Goal: Task Accomplishment & Management: Manage account settings

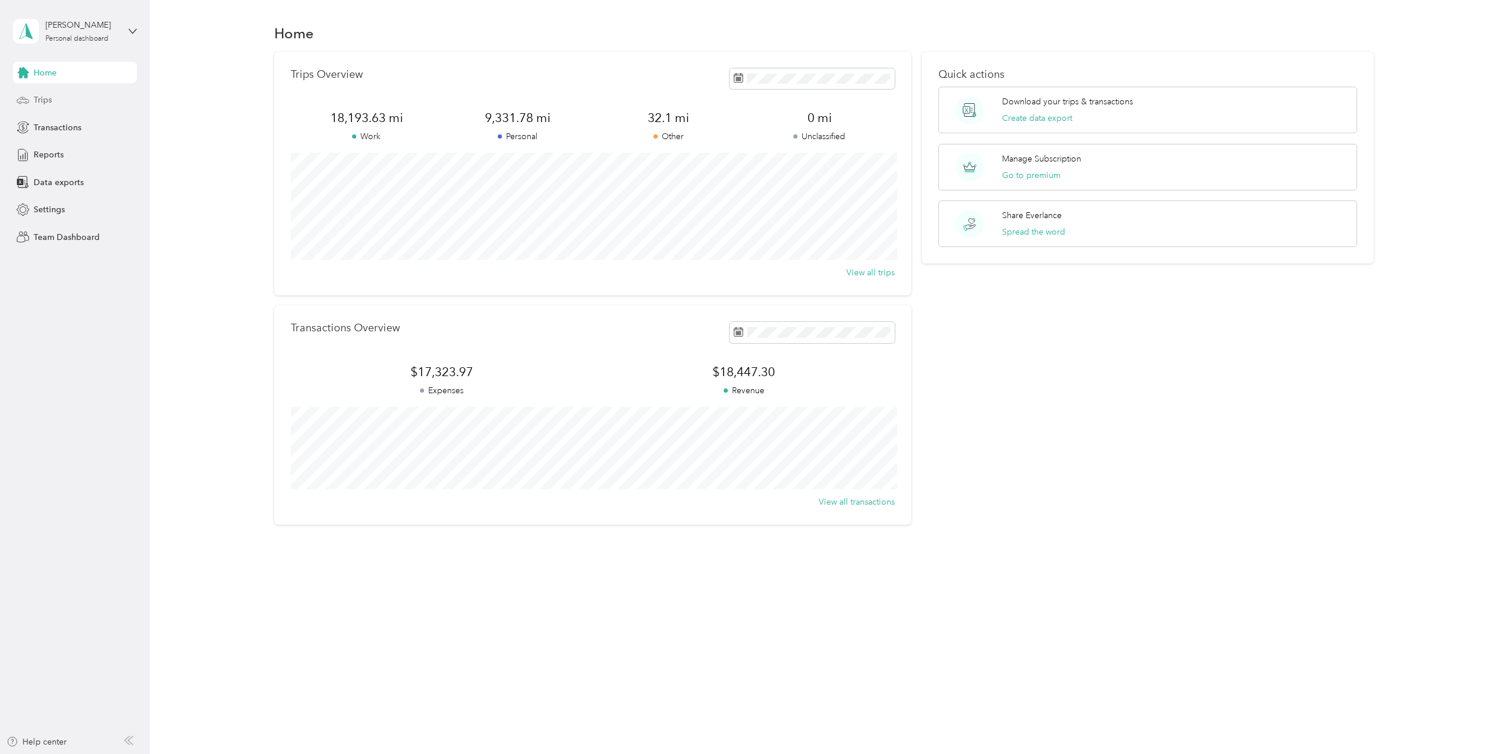
click at [42, 105] on span "Trips" at bounding box center [43, 100] width 18 height 12
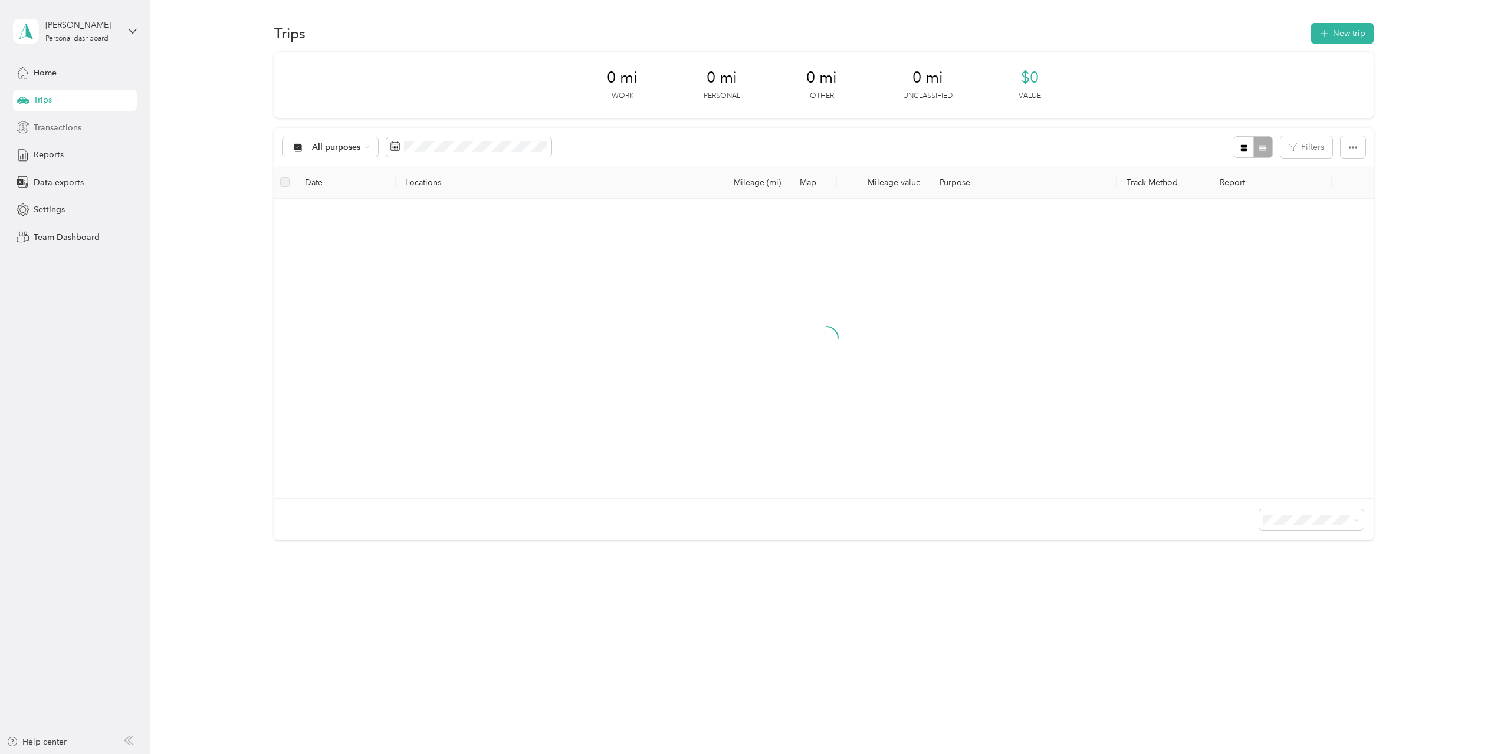
click at [44, 123] on span "Transactions" at bounding box center [58, 127] width 48 height 12
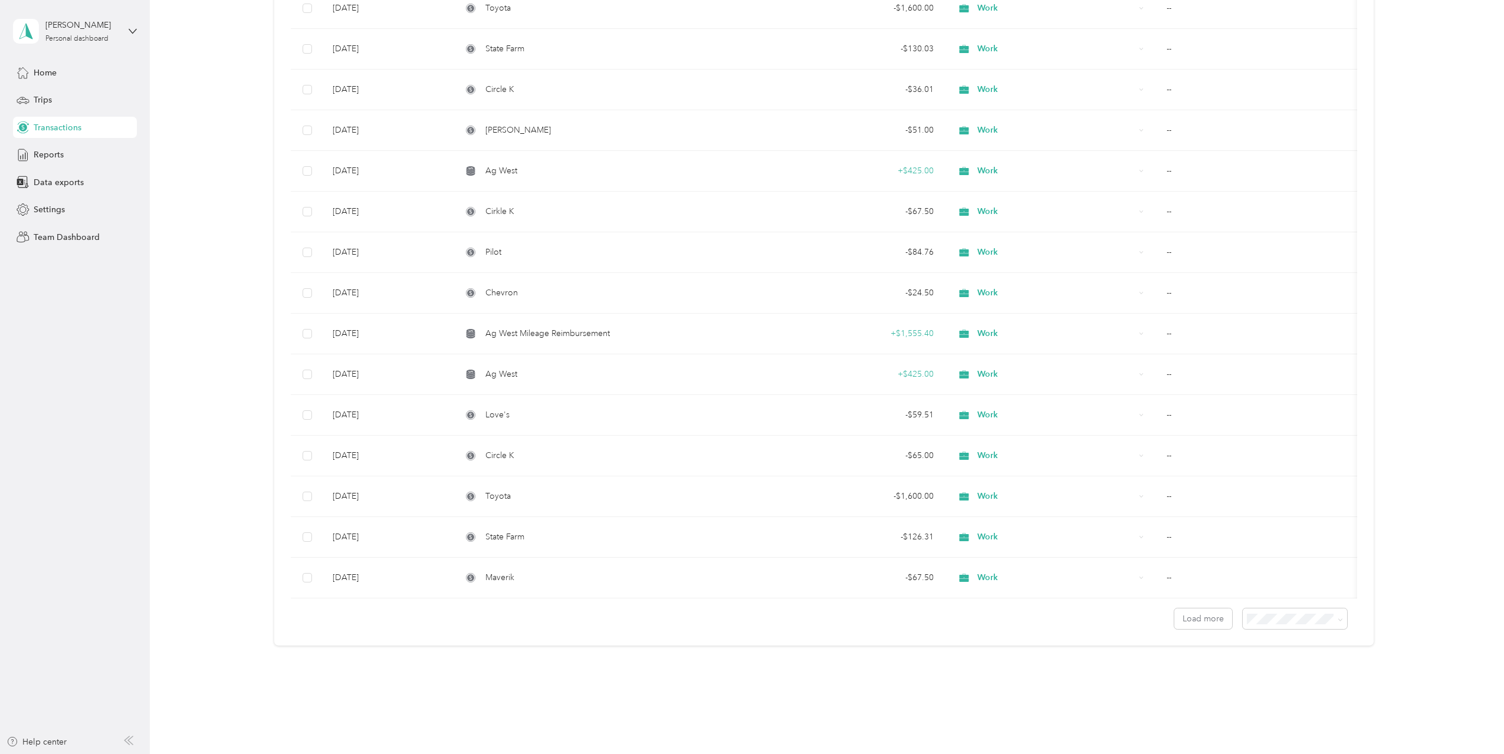
scroll to position [640, 0]
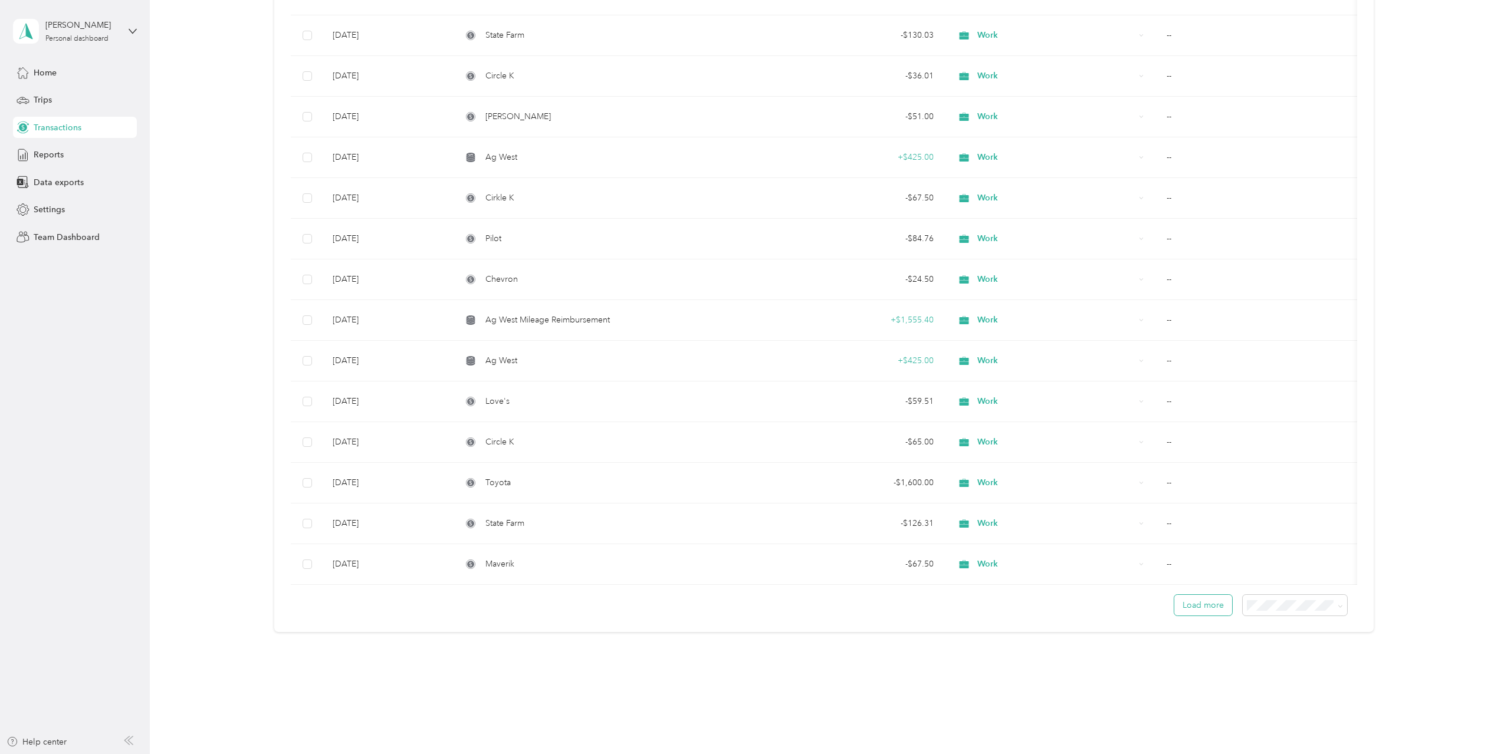
click at [1195, 607] on button "Load more" at bounding box center [1203, 605] width 58 height 21
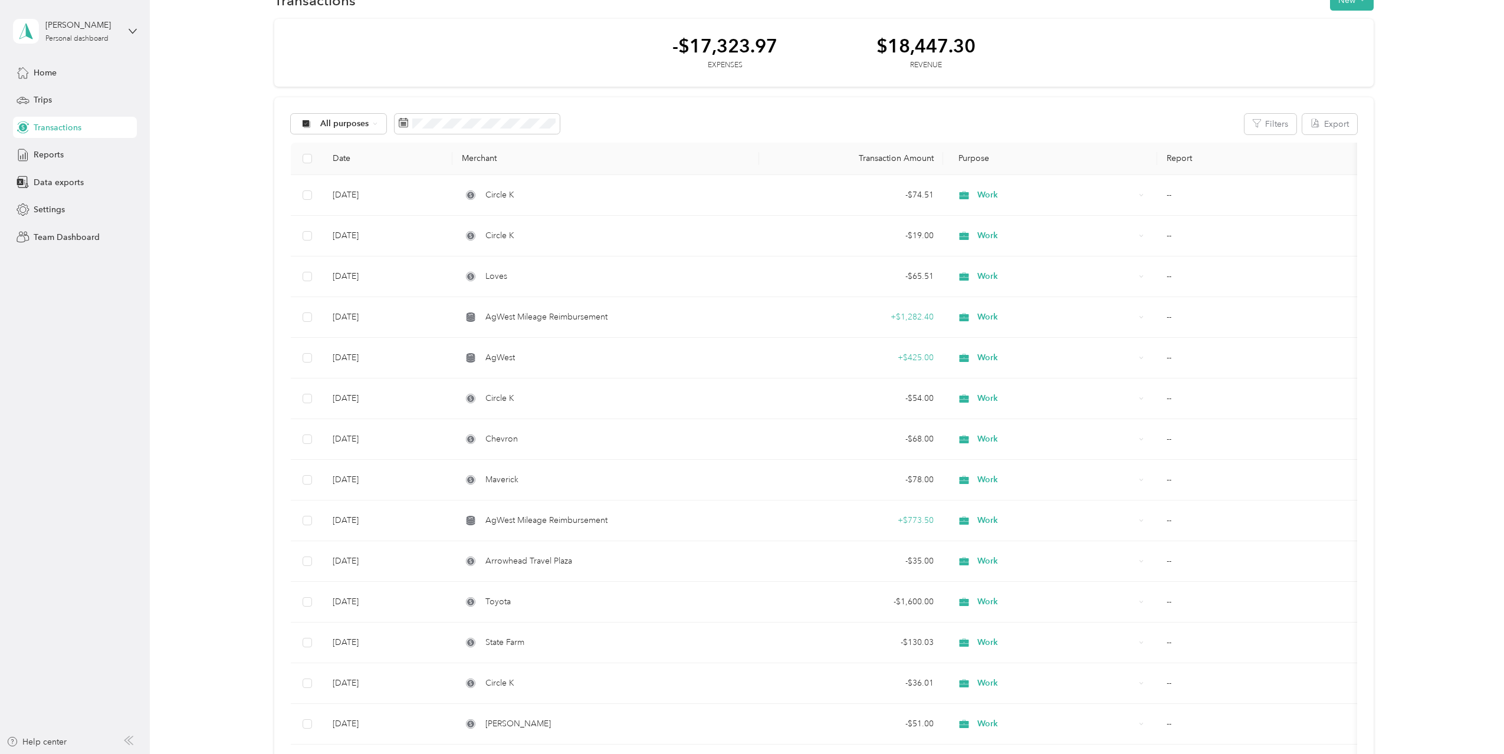
scroll to position [0, 0]
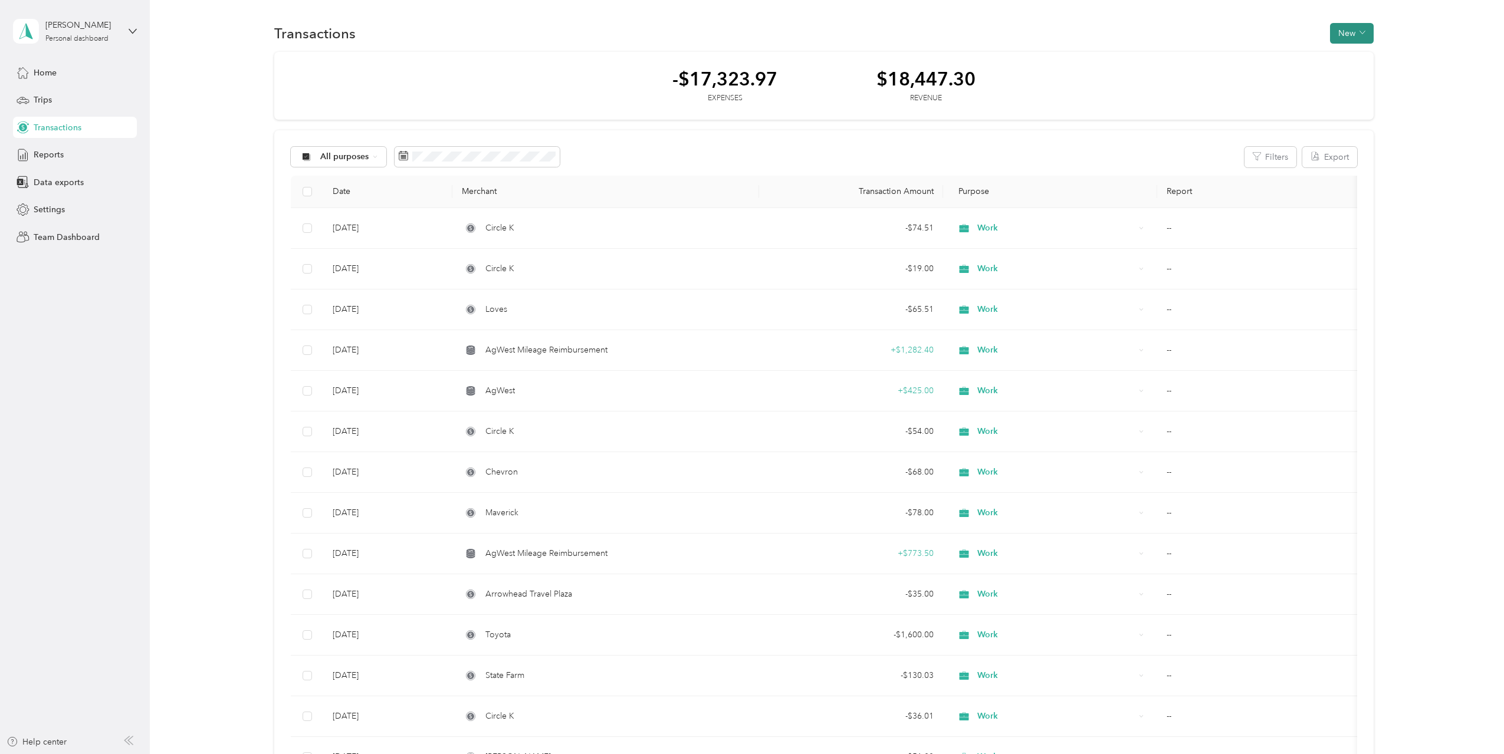
click at [1355, 38] on button "New" at bounding box center [1352, 33] width 44 height 21
click at [1351, 74] on span "Revenue" at bounding box center [1346, 76] width 32 height 12
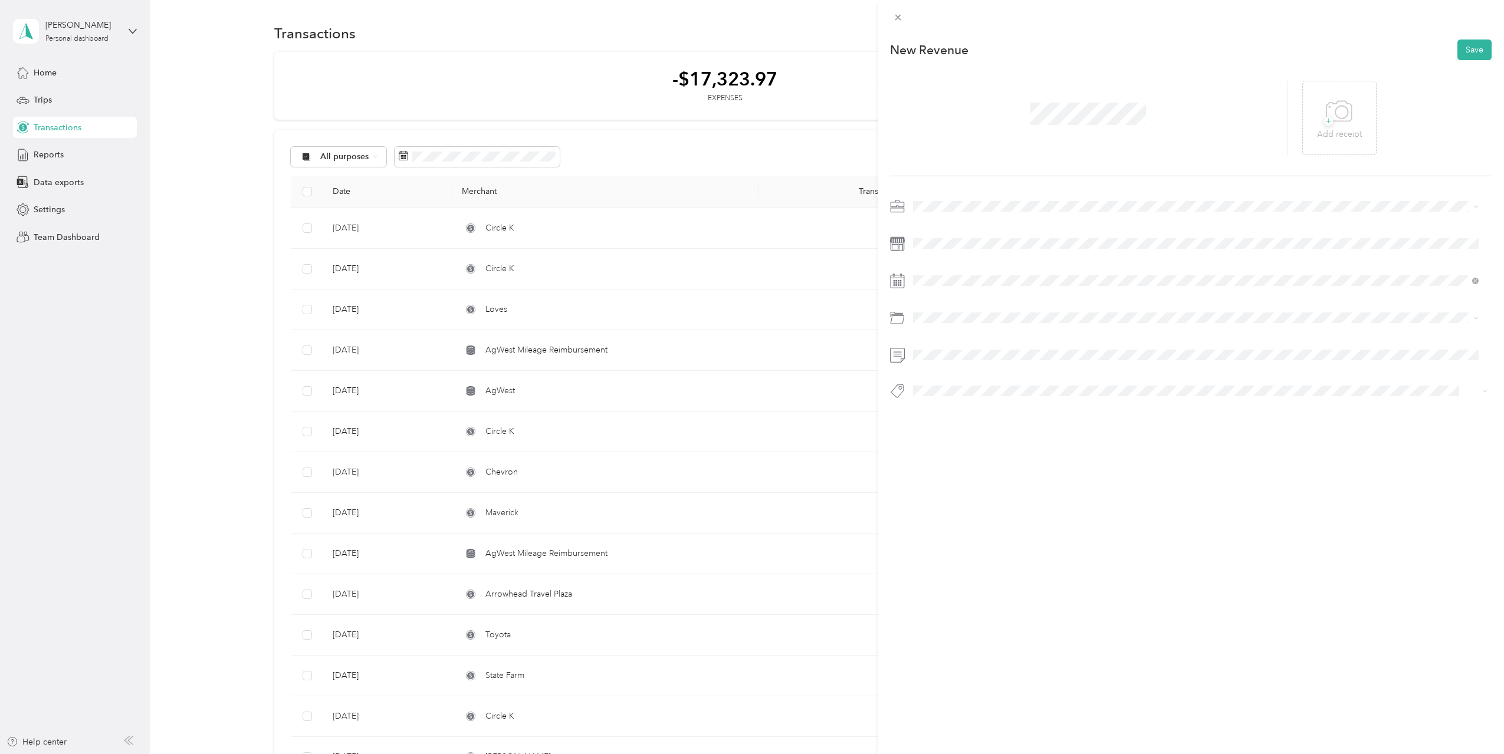
click at [939, 196] on div "New Revenue Save + Add receipt" at bounding box center [1190, 239] width 627 height 417
click at [936, 229] on div "Work" at bounding box center [1196, 227] width 558 height 12
click at [953, 390] on div "1" at bounding box center [952, 388] width 15 height 15
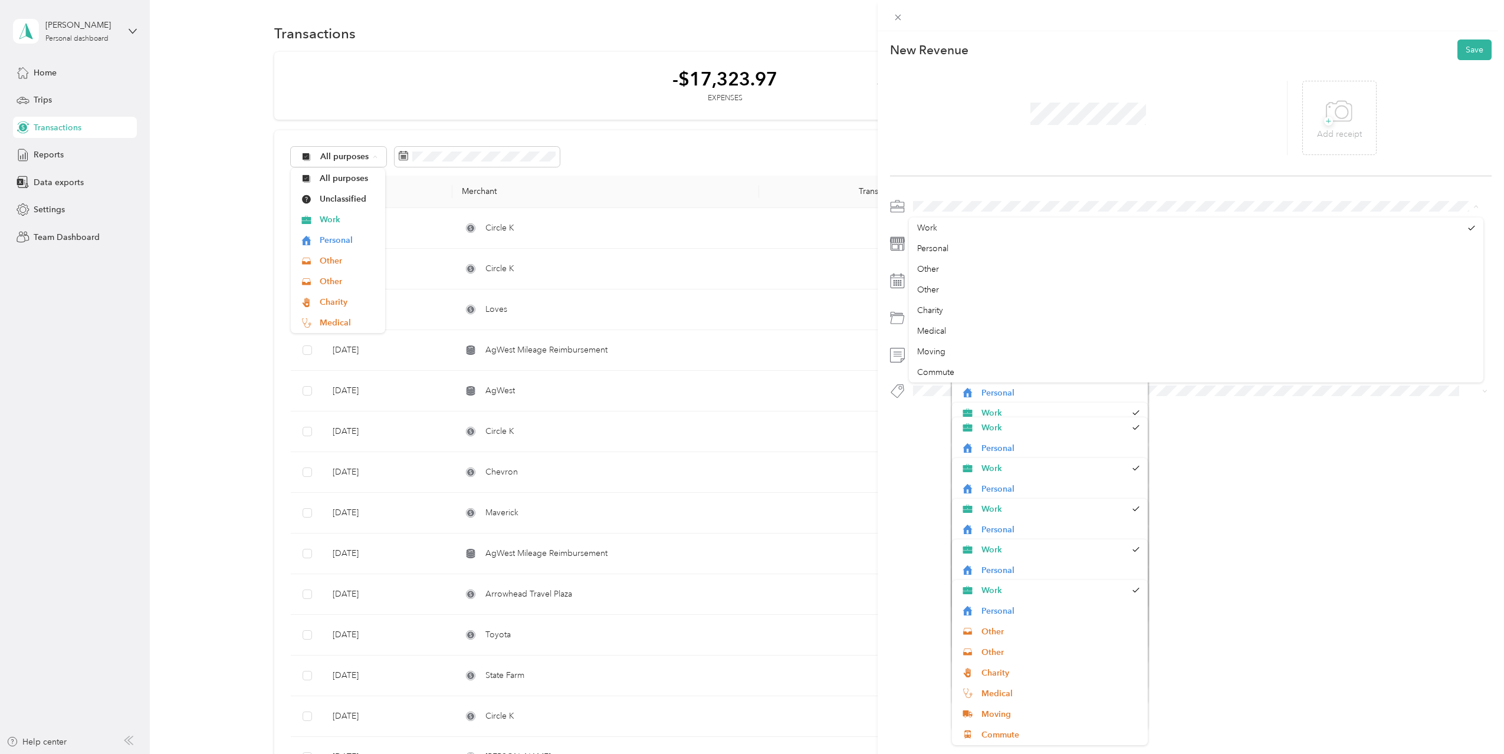
scroll to position [625, 0]
drag, startPoint x: 1478, startPoint y: 361, endPoint x: 1357, endPoint y: 427, distance: 137.5
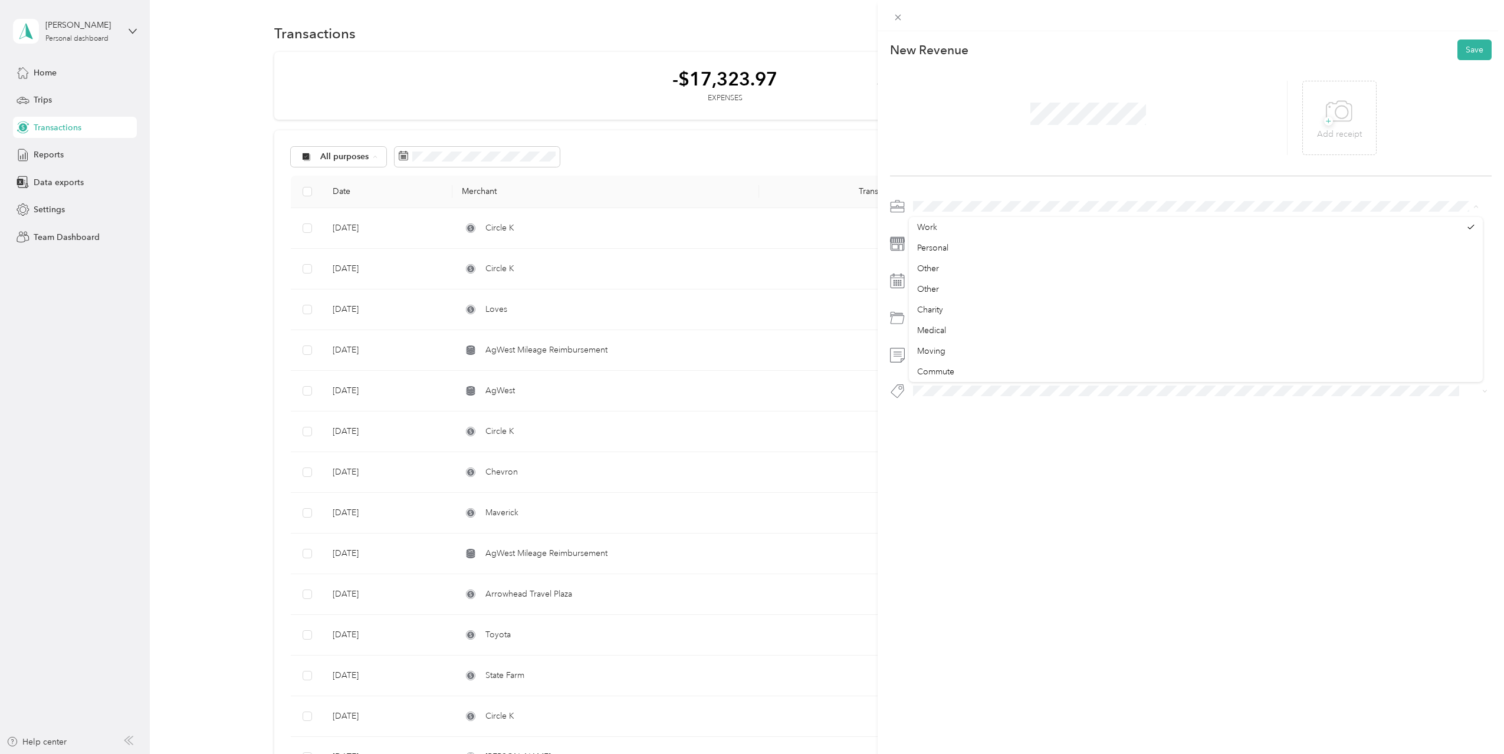
click at [961, 197] on span at bounding box center [1200, 206] width 583 height 19
click at [971, 508] on div "This revenue cannot be edited because it is either under review, approved, or p…" at bounding box center [1190, 408] width 627 height 754
click at [942, 333] on div at bounding box center [1191, 321] width 602 height 27
click at [942, 324] on span at bounding box center [1200, 317] width 583 height 19
click at [951, 445] on span "Reimbursement" at bounding box center [946, 445] width 58 height 10
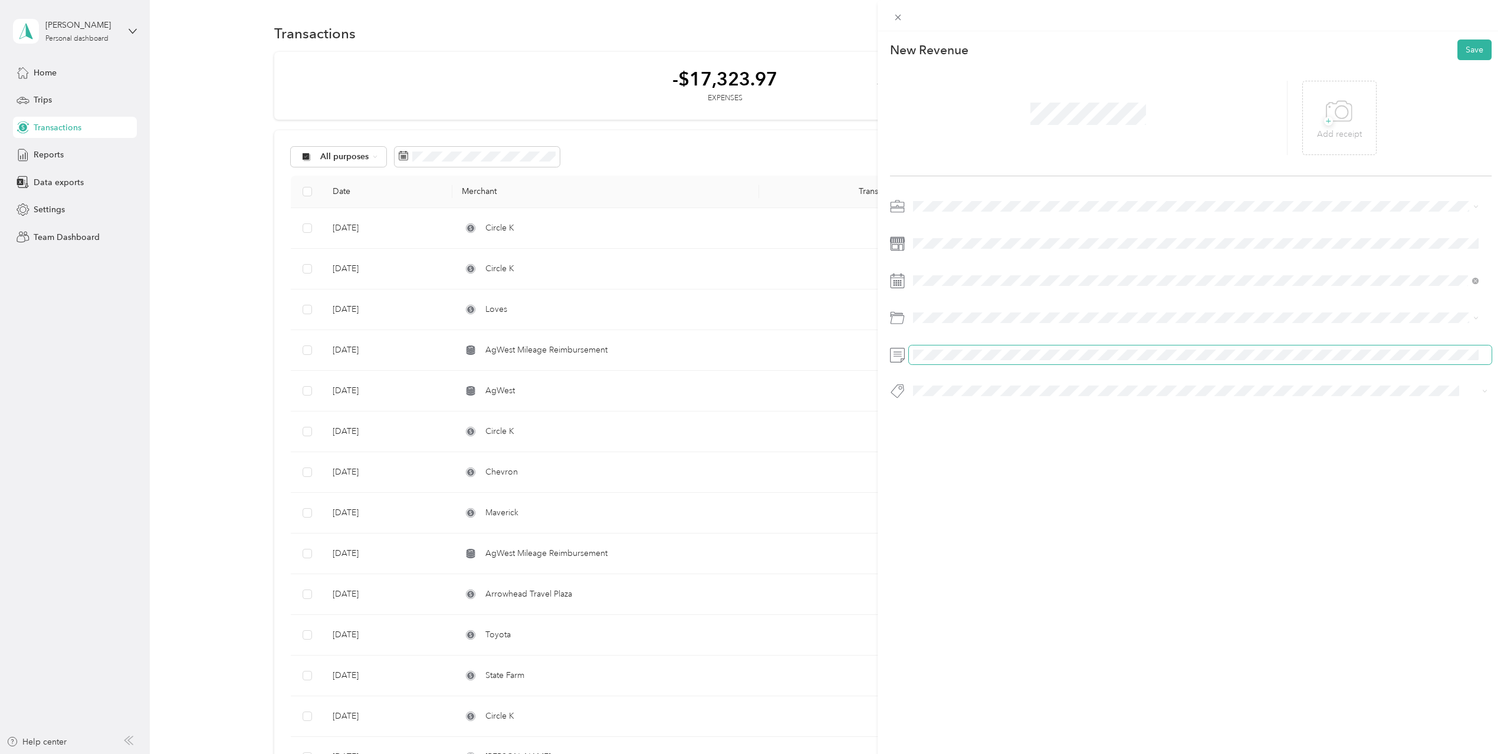
click at [942, 347] on span at bounding box center [1200, 355] width 583 height 19
click at [1472, 50] on button "Save" at bounding box center [1474, 50] width 34 height 21
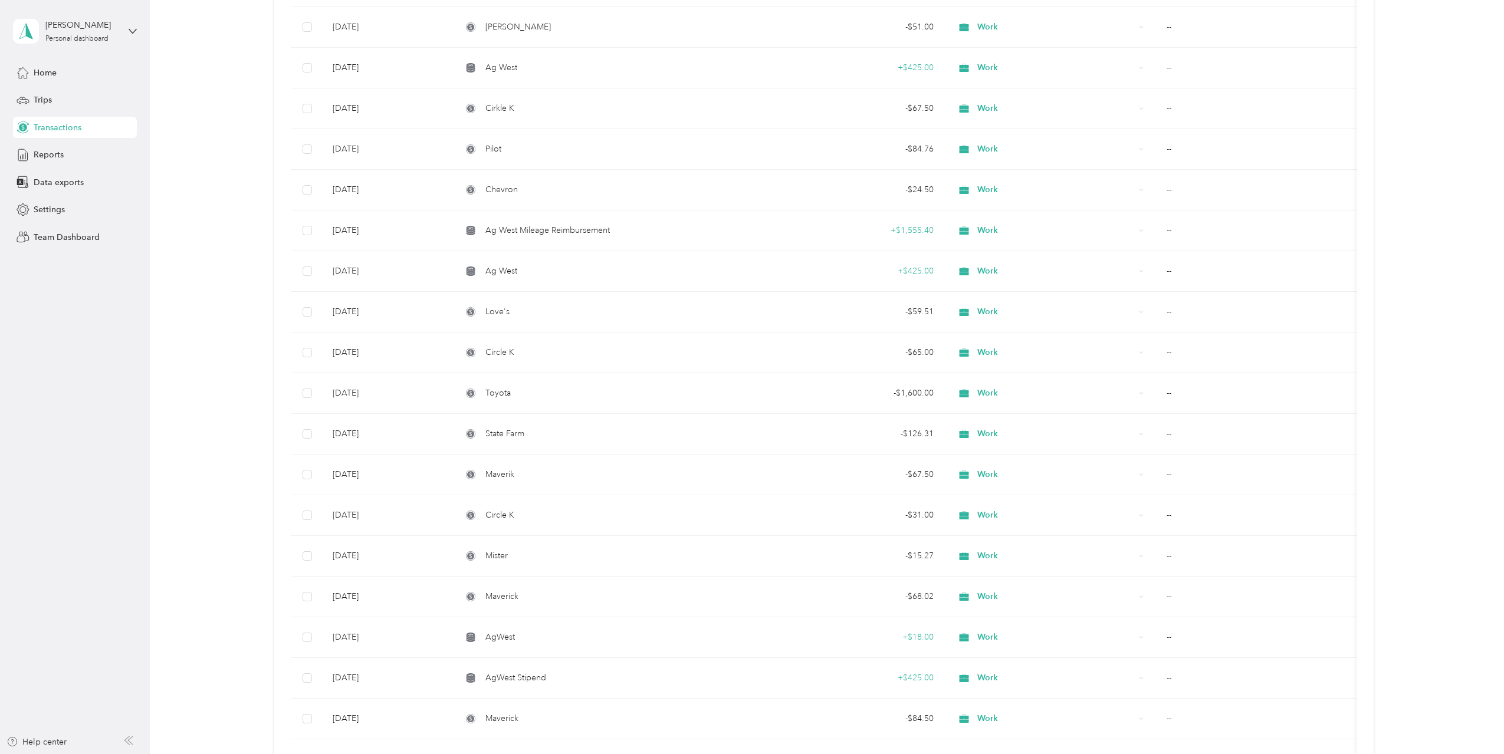
scroll to position [775, 0]
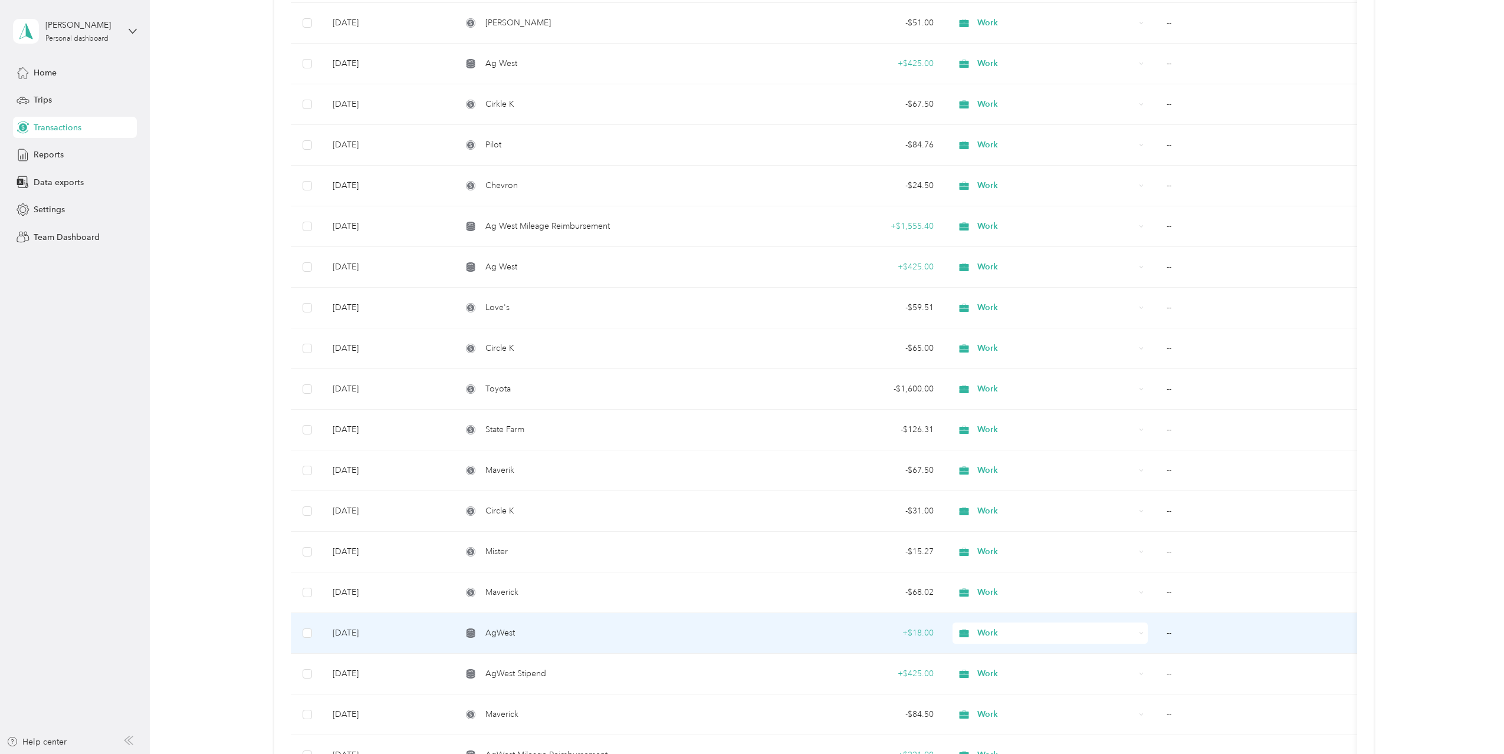
click at [554, 632] on div "AgWest" at bounding box center [606, 633] width 288 height 13
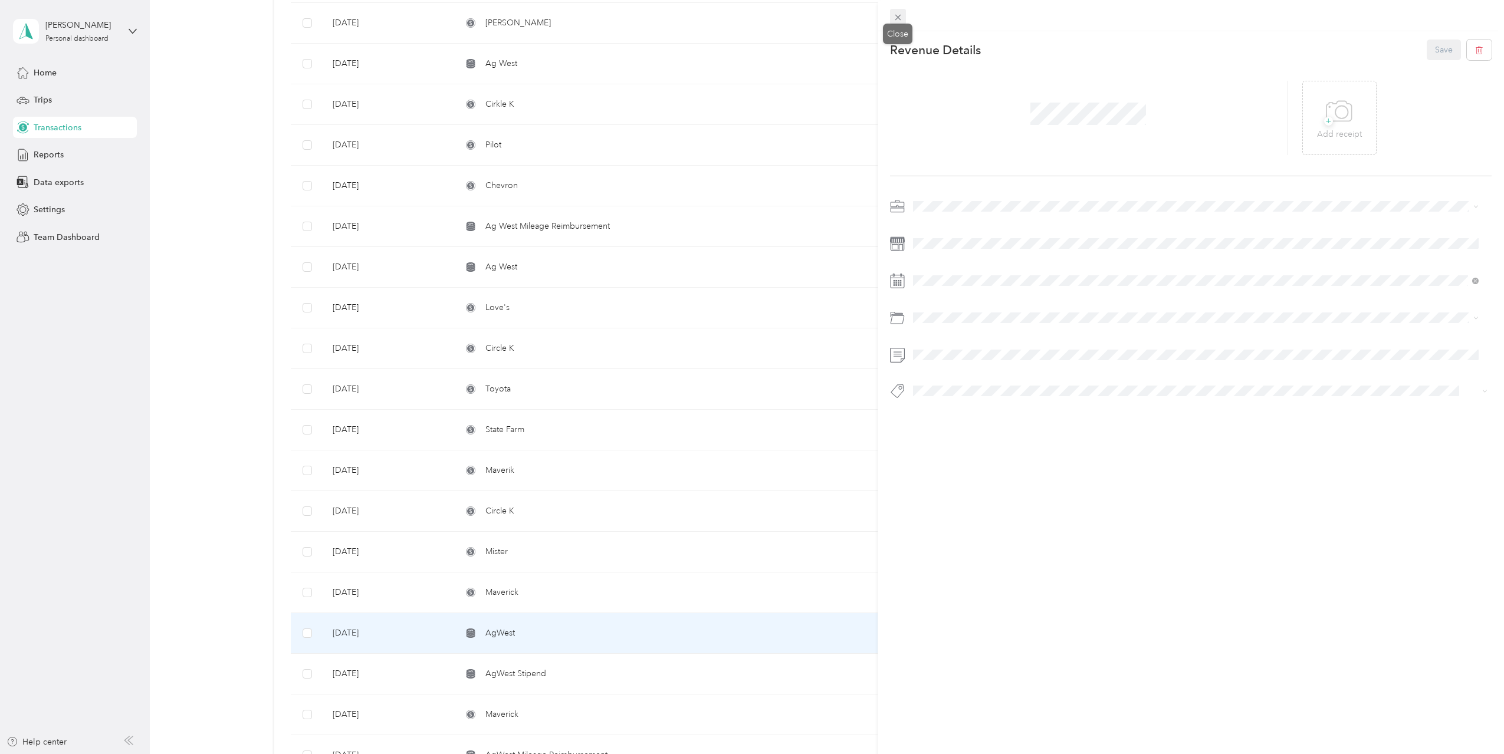
click at [896, 18] on icon at bounding box center [897, 18] width 6 height 6
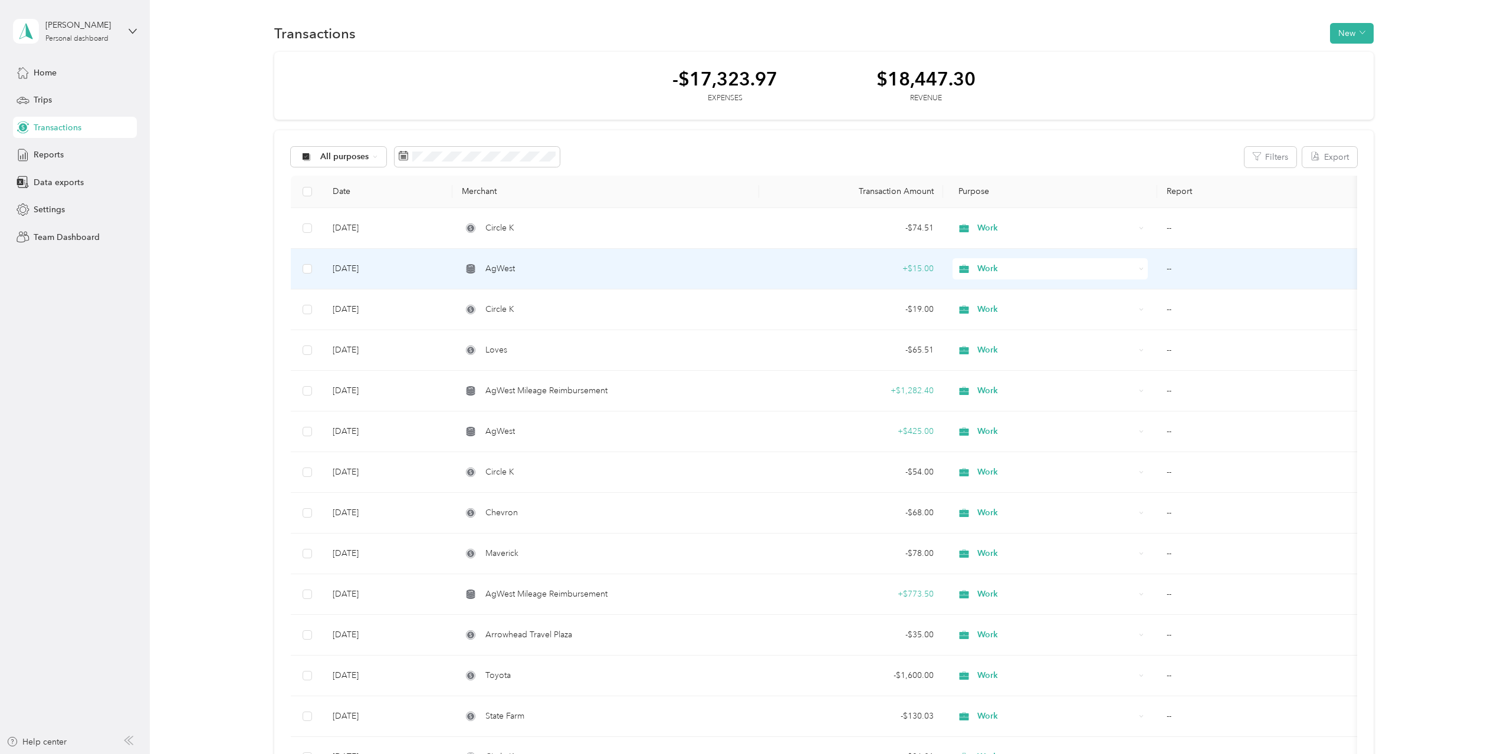
click at [850, 278] on td "+ $15.00" at bounding box center [851, 269] width 184 height 41
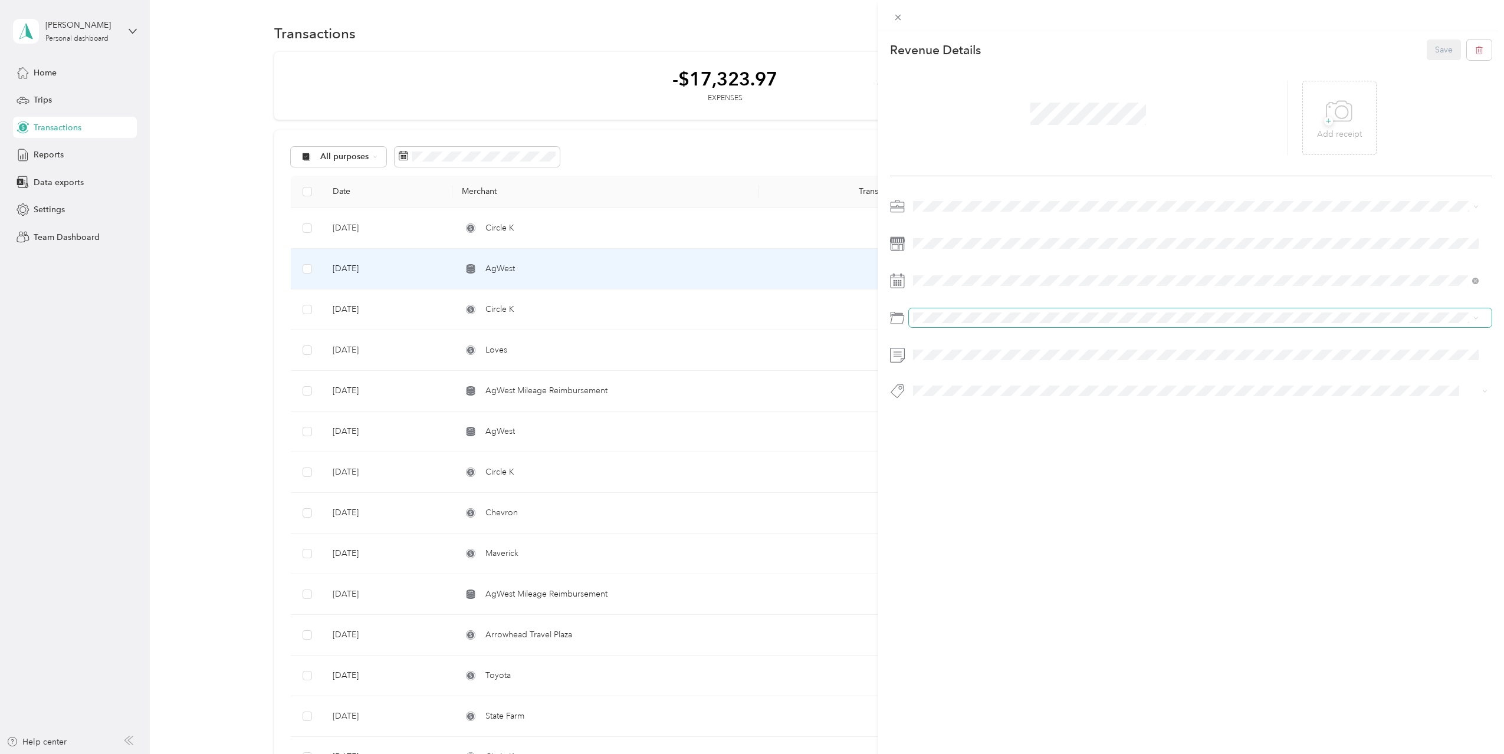
click at [945, 312] on span at bounding box center [1200, 317] width 583 height 19
click at [953, 337] on div at bounding box center [1191, 302] width 602 height 210
click at [851, 358] on div "This revenue cannot be edited because it is either under review, approved, or p…" at bounding box center [752, 377] width 1504 height 754
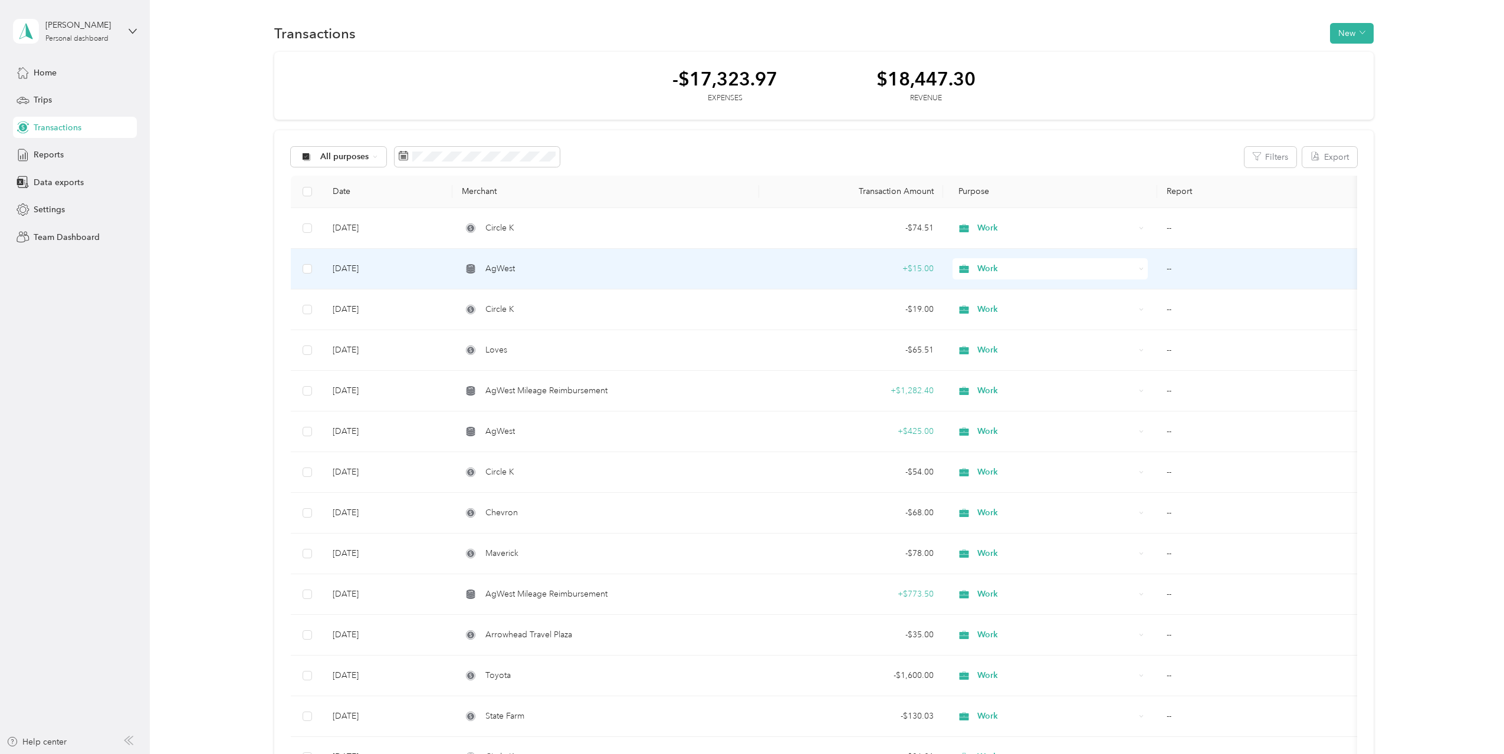
click at [838, 261] on td "+ $15.00" at bounding box center [851, 269] width 184 height 41
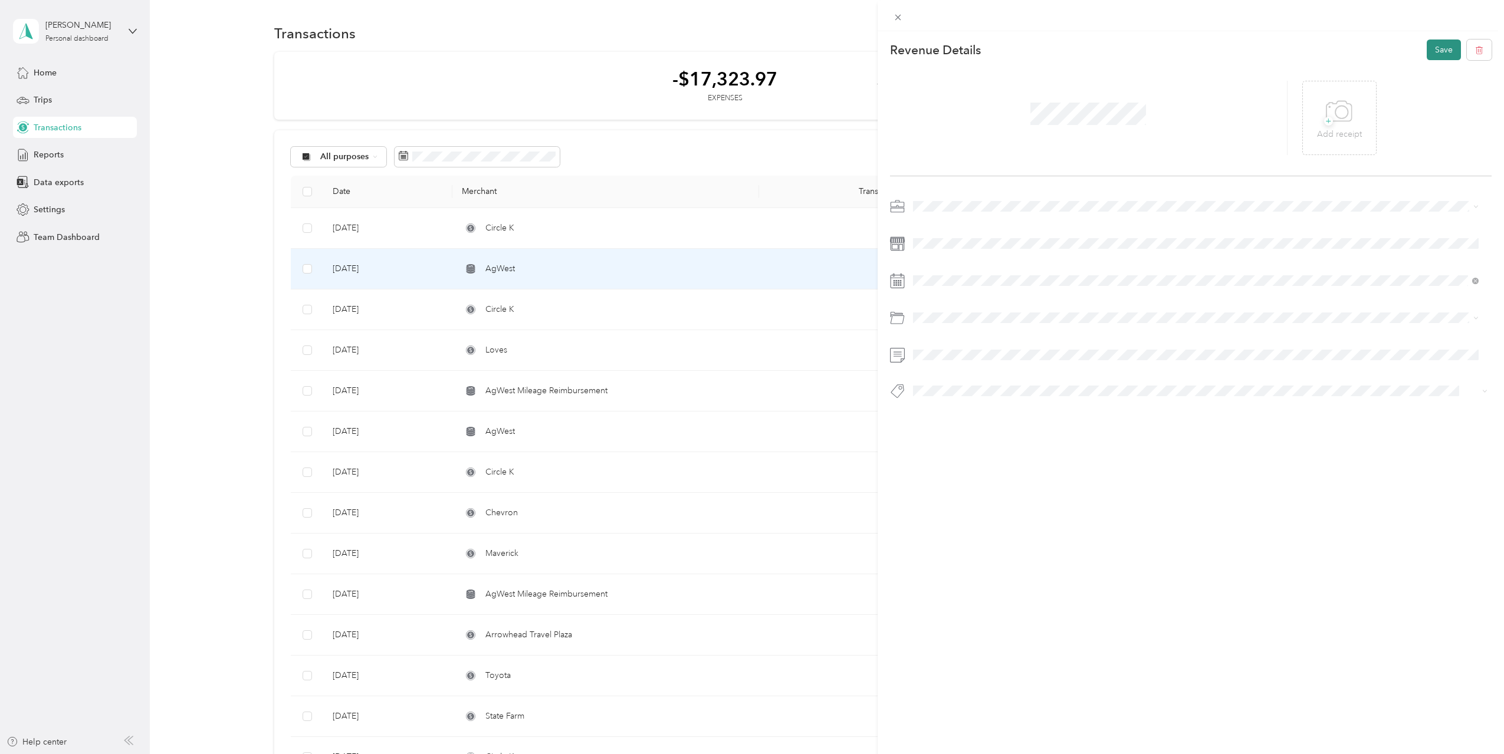
click at [1435, 54] on button "Save" at bounding box center [1443, 50] width 34 height 21
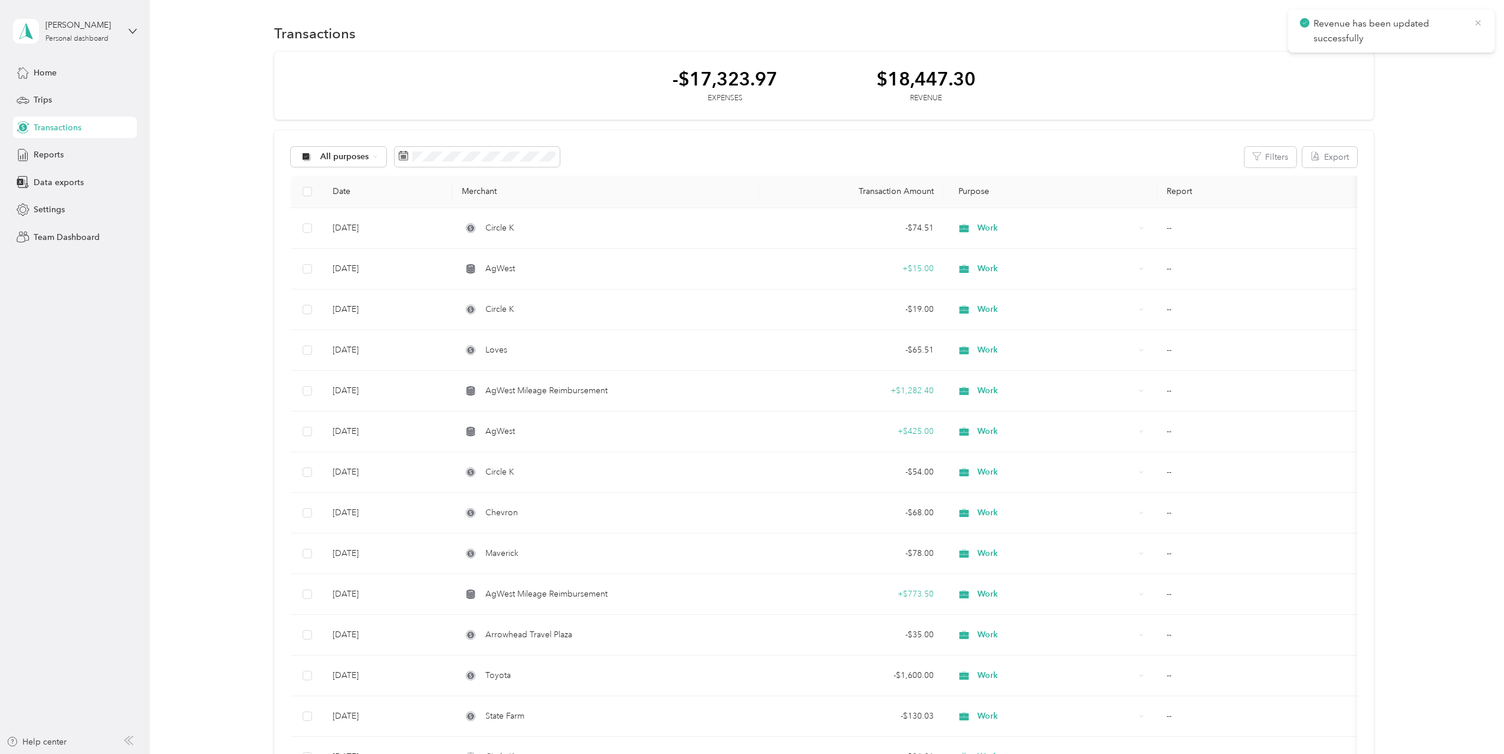
click at [1473, 26] on icon at bounding box center [1477, 23] width 9 height 11
click at [1356, 38] on button "New" at bounding box center [1352, 33] width 44 height 21
click at [1341, 73] on span "Revenue" at bounding box center [1346, 76] width 32 height 12
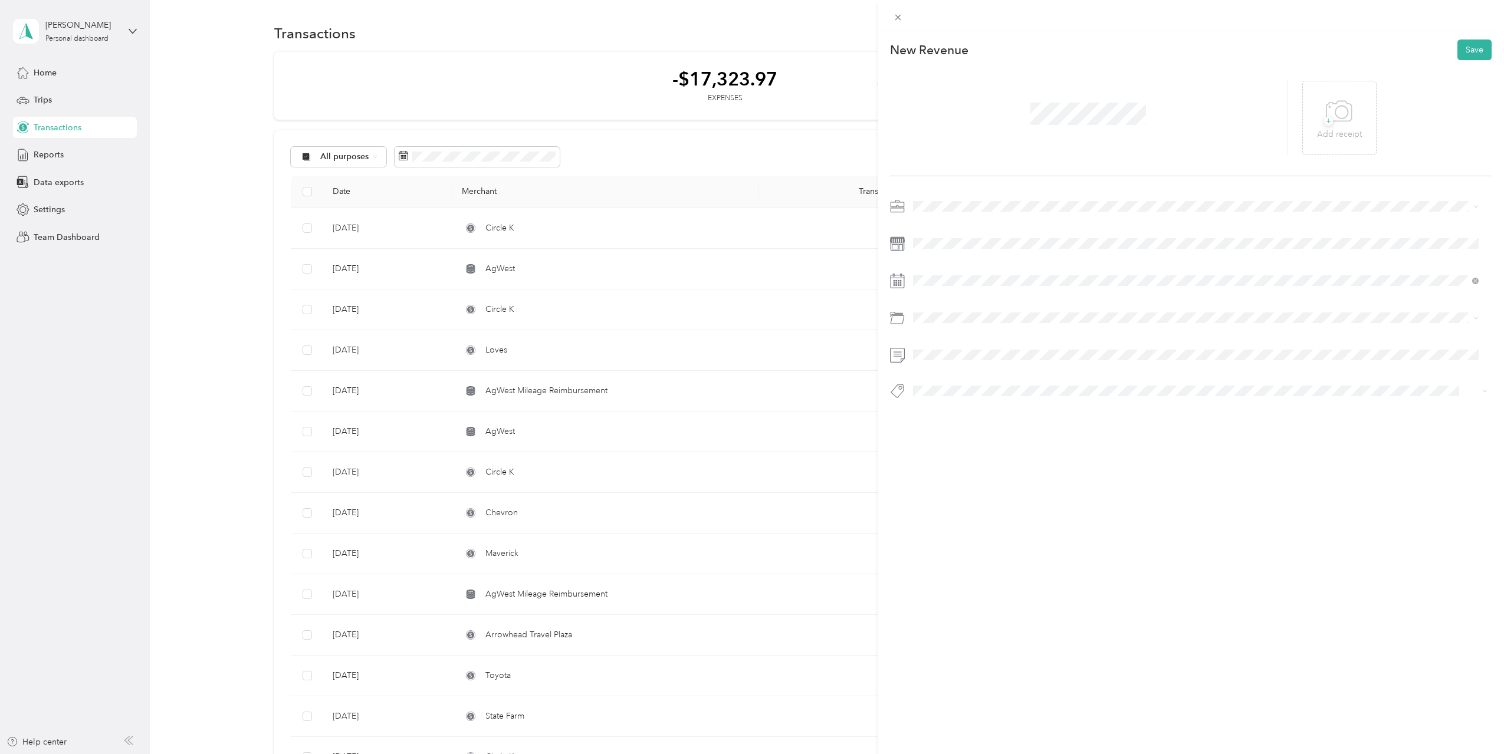
click at [938, 221] on div "Work" at bounding box center [1196, 226] width 558 height 12
click at [938, 237] on span at bounding box center [1200, 243] width 583 height 19
click at [951, 386] on div "1" at bounding box center [952, 388] width 15 height 15
click at [956, 367] on span "Reimbursement" at bounding box center [946, 365] width 58 height 10
click at [1473, 48] on button "Save" at bounding box center [1474, 50] width 34 height 21
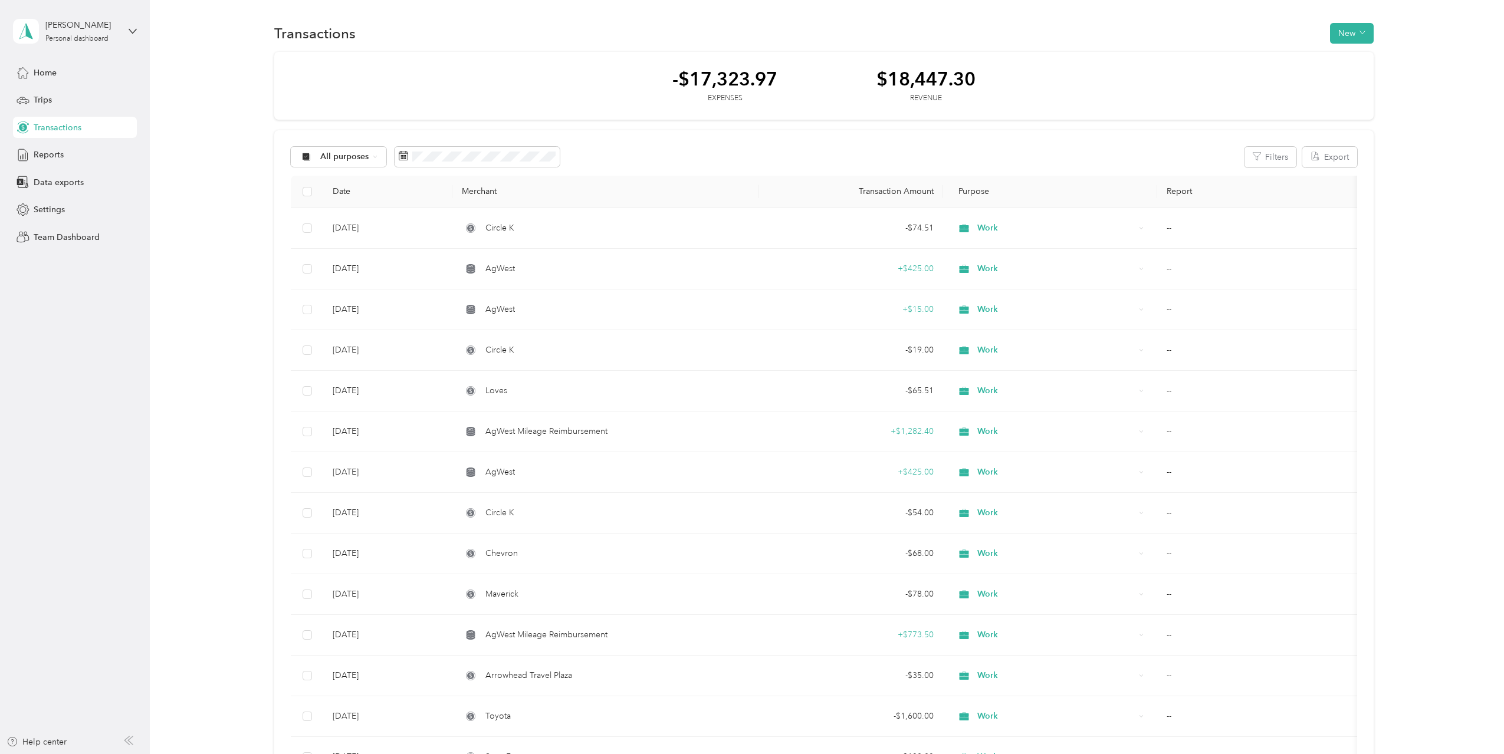
drag, startPoint x: 1494, startPoint y: 193, endPoint x: 1490, endPoint y: 198, distance: 6.7
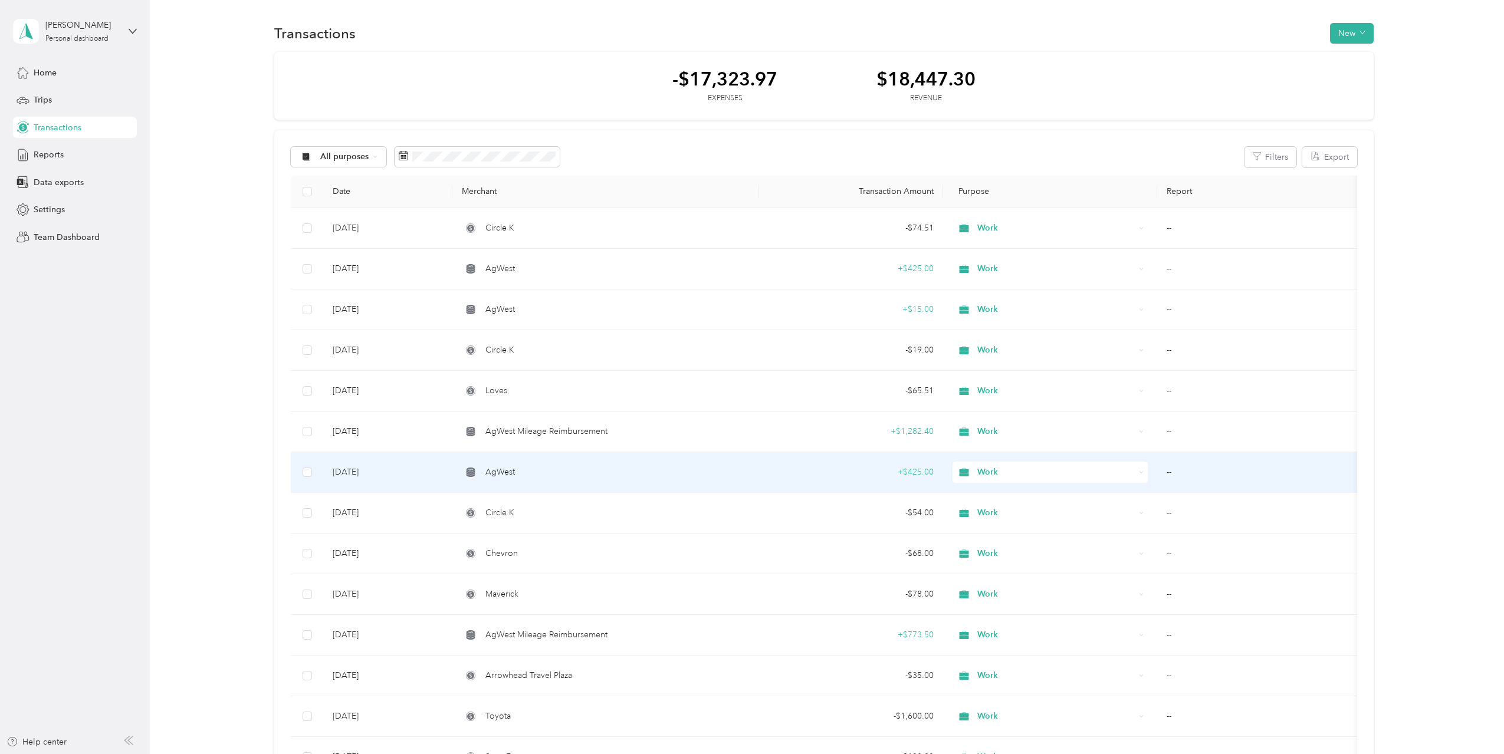
click at [613, 476] on div "AgWest" at bounding box center [606, 472] width 288 height 13
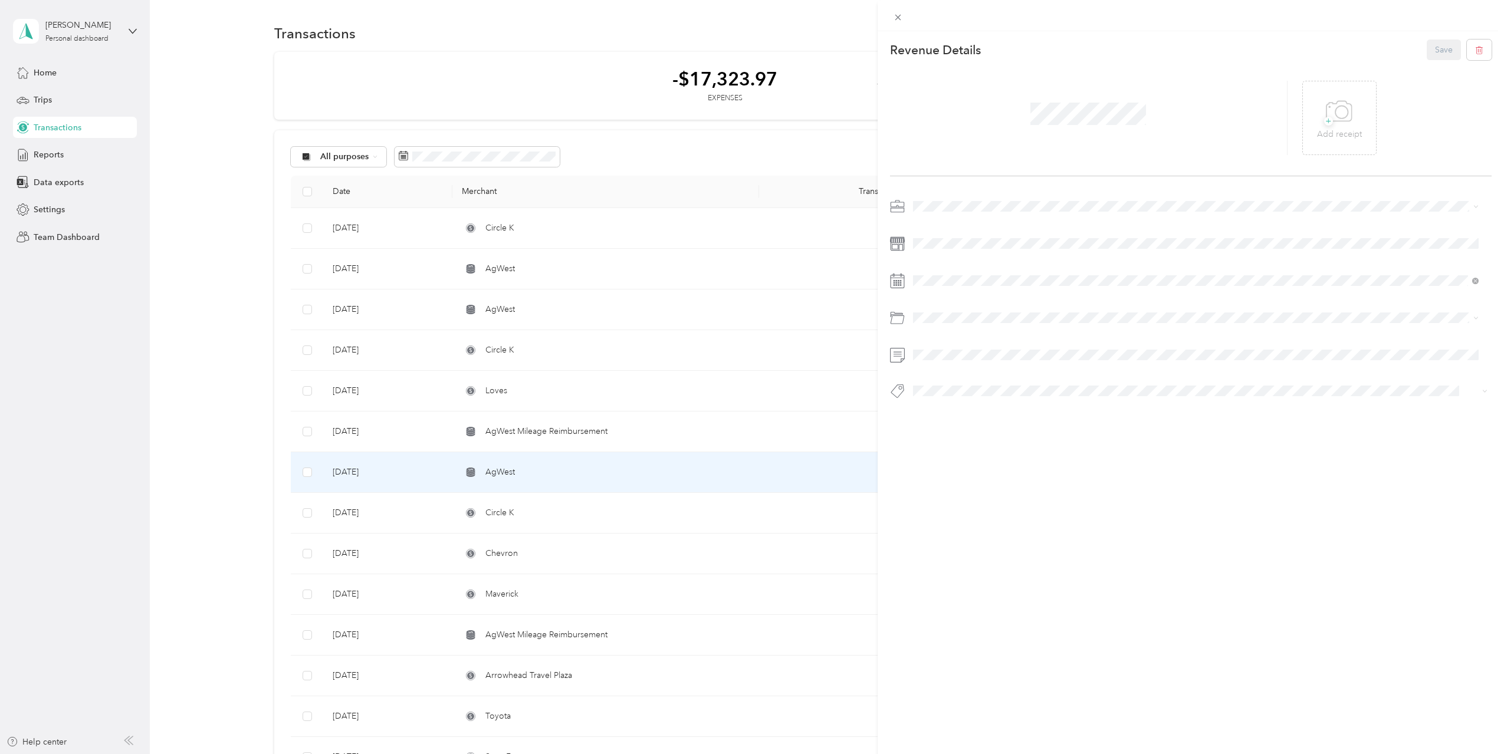
click at [548, 262] on div "This revenue cannot be edited because it is either under review, approved, or p…" at bounding box center [752, 377] width 1504 height 754
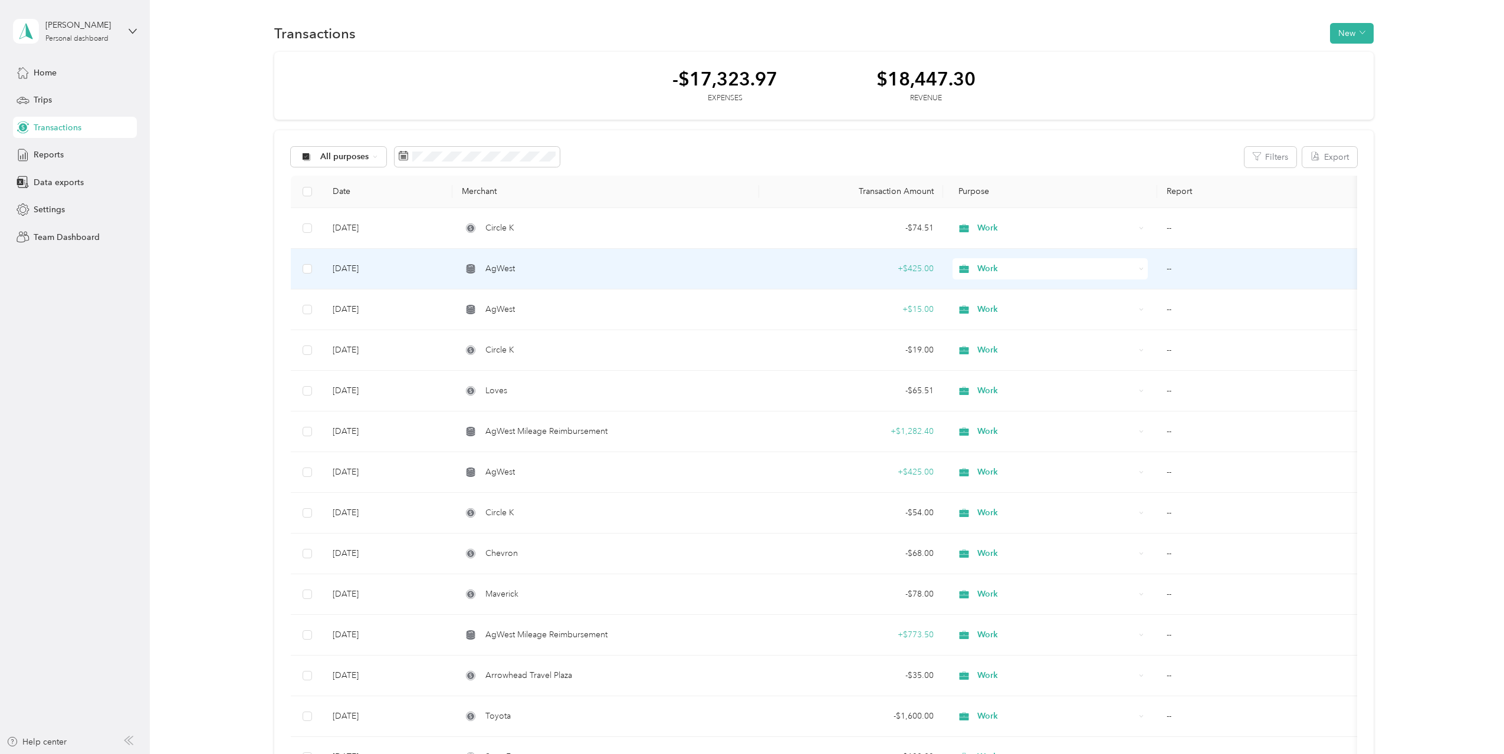
click at [536, 267] on div "AgWest" at bounding box center [606, 268] width 288 height 13
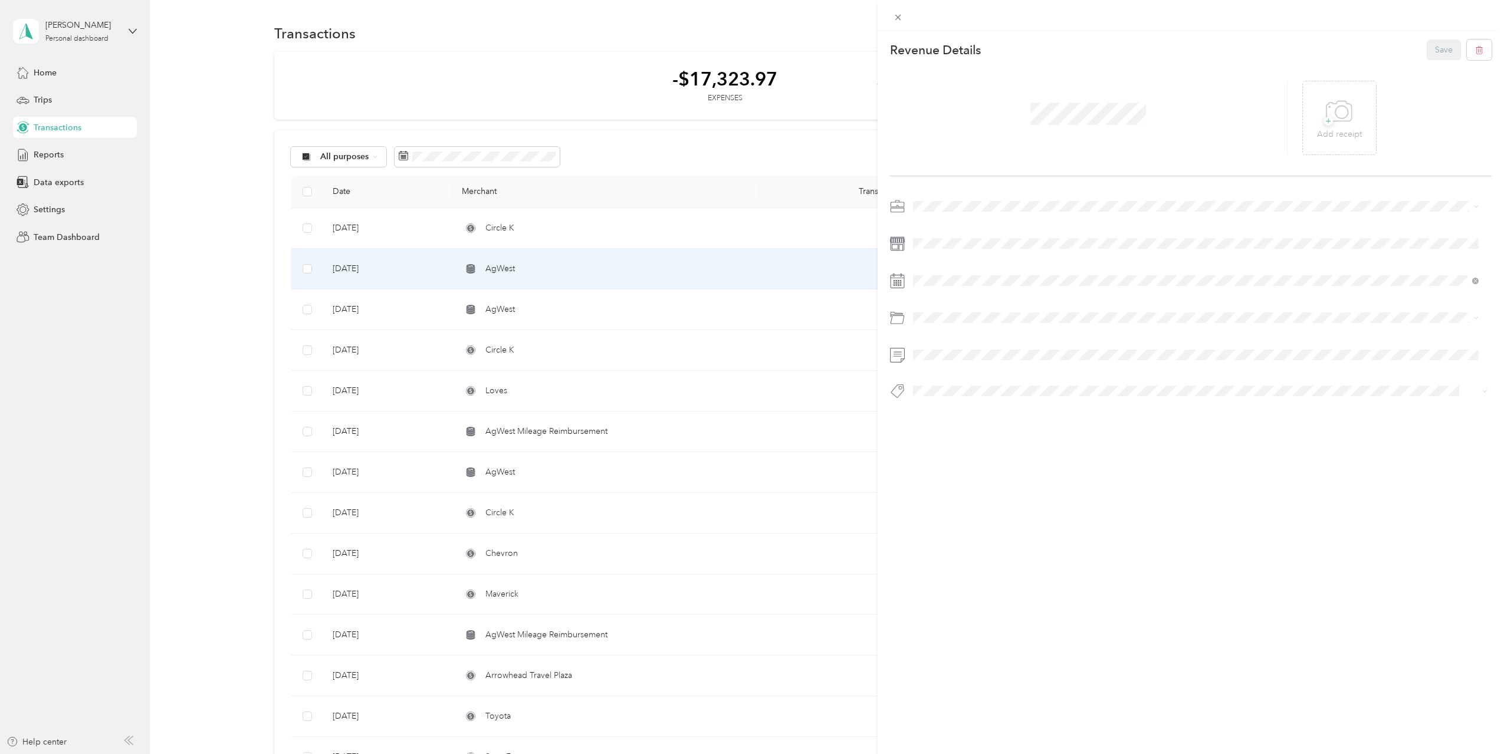
click at [939, 369] on div at bounding box center [1191, 302] width 602 height 210
click at [1437, 57] on button "Save" at bounding box center [1443, 50] width 34 height 21
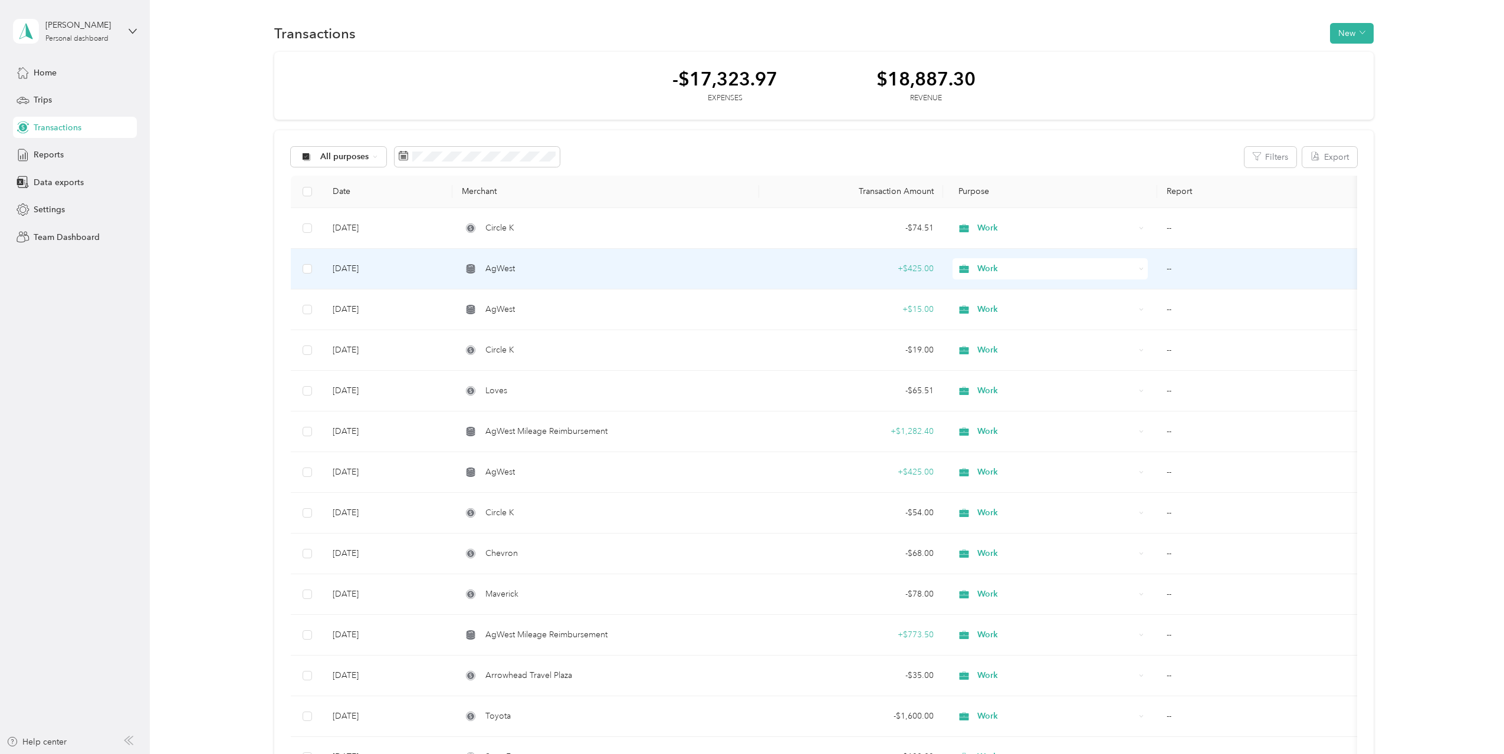
click at [725, 271] on div "AgWest" at bounding box center [606, 268] width 288 height 13
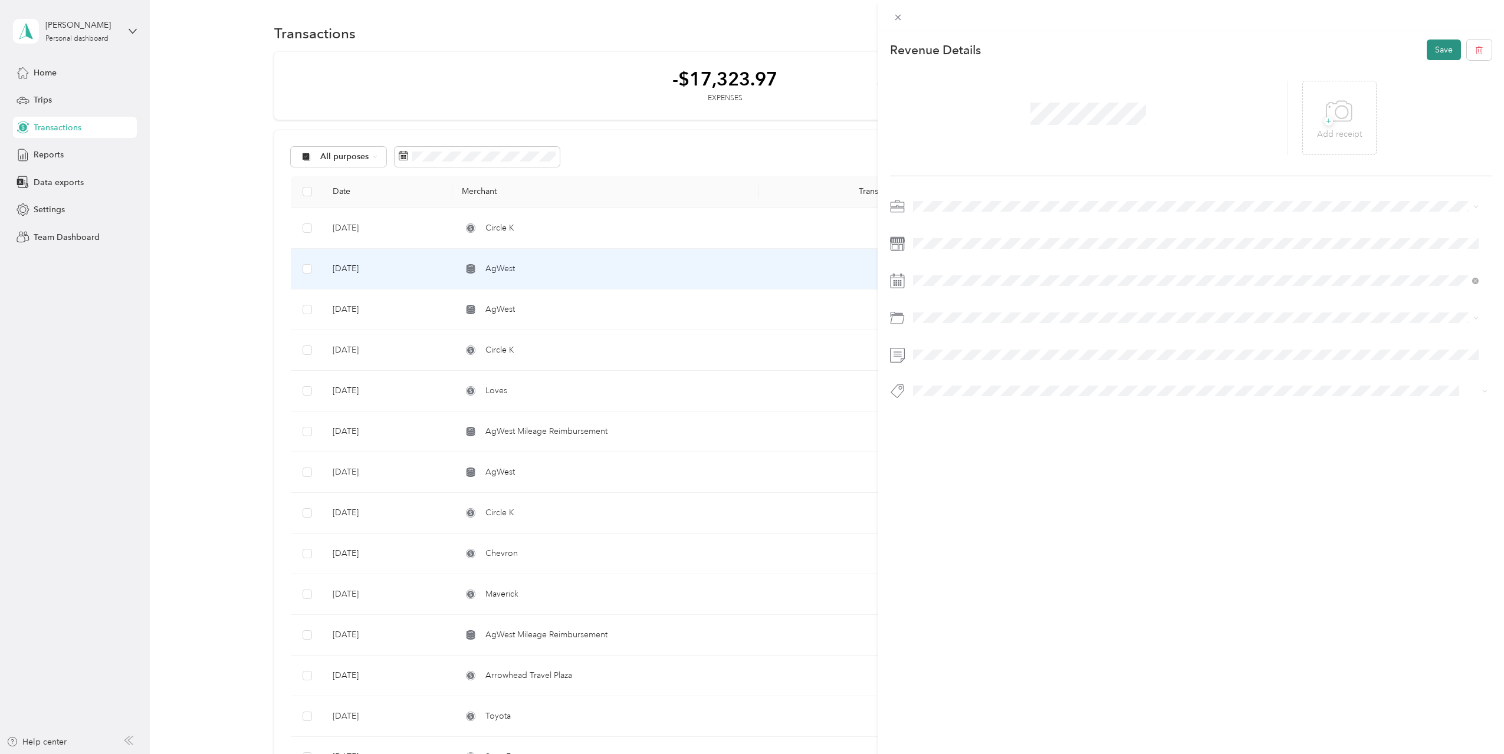
click at [1443, 56] on button "Save" at bounding box center [1443, 50] width 34 height 21
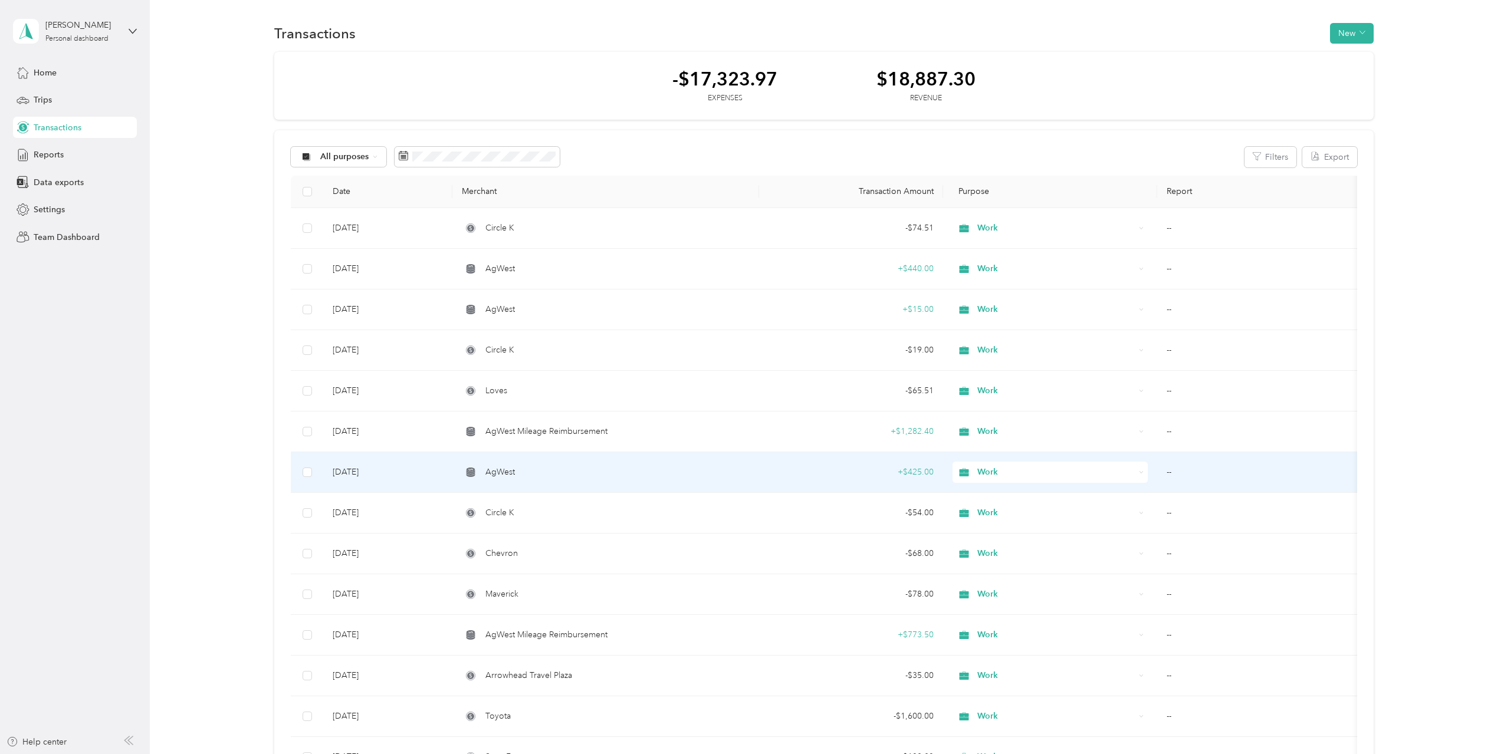
click at [724, 466] on div "AgWest" at bounding box center [606, 472] width 288 height 13
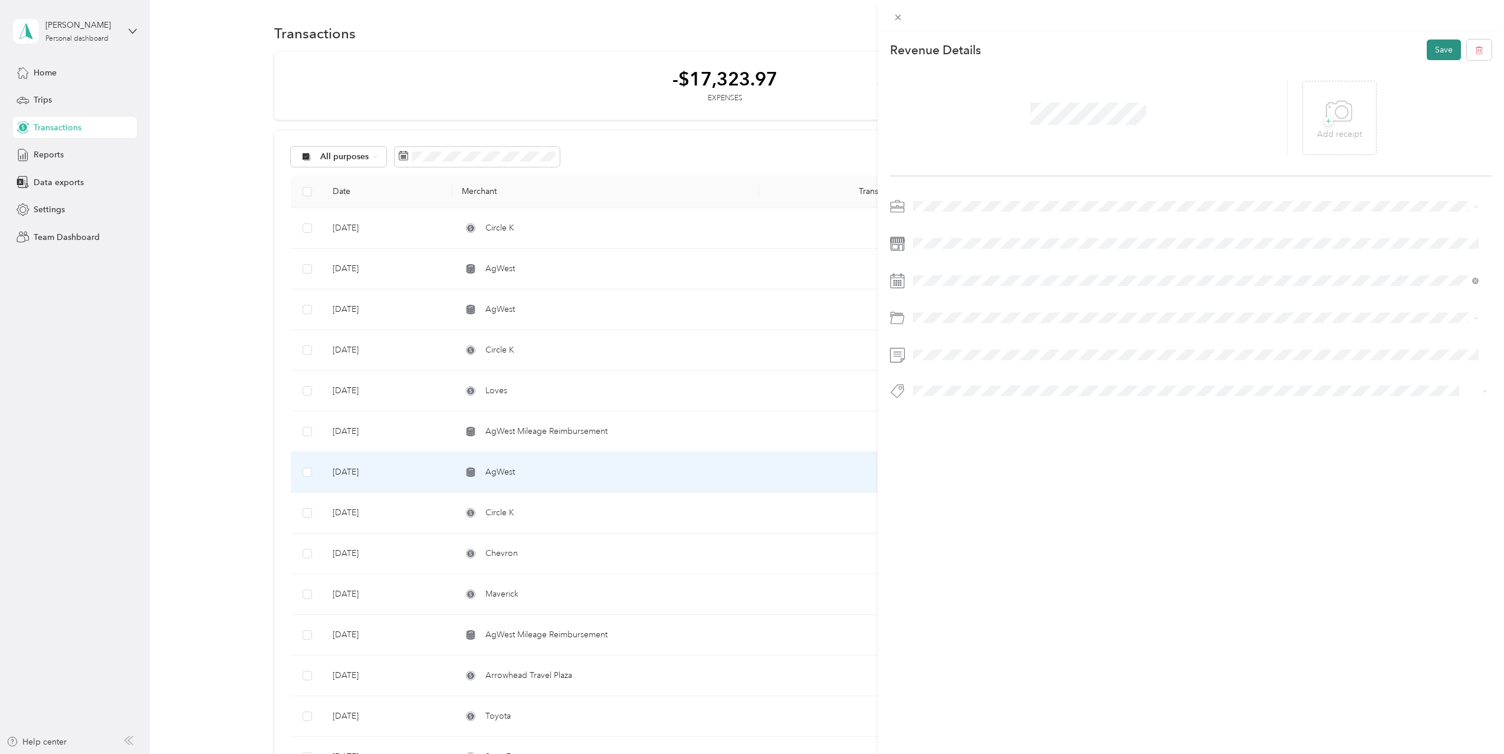
click at [1426, 55] on button "Save" at bounding box center [1443, 50] width 34 height 21
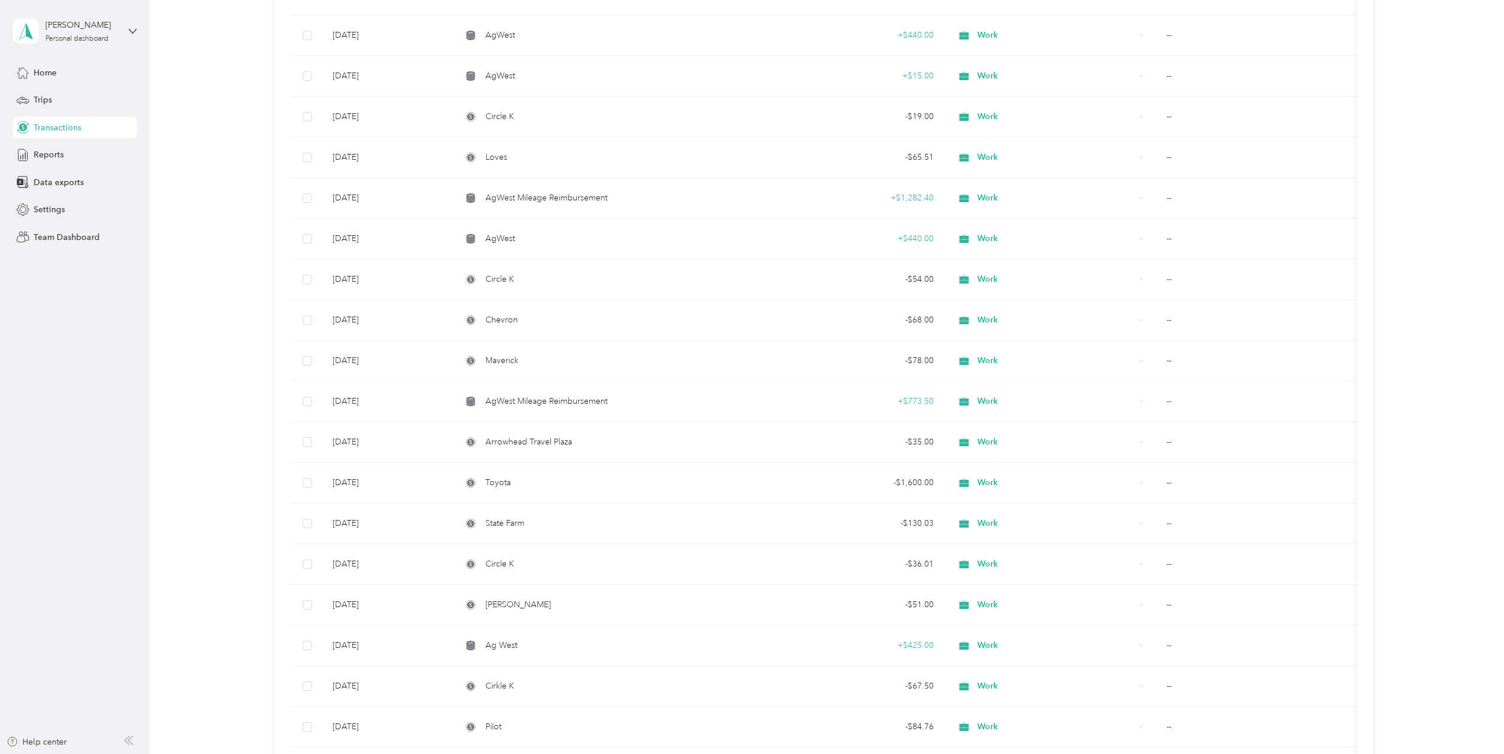
scroll to position [251, 0]
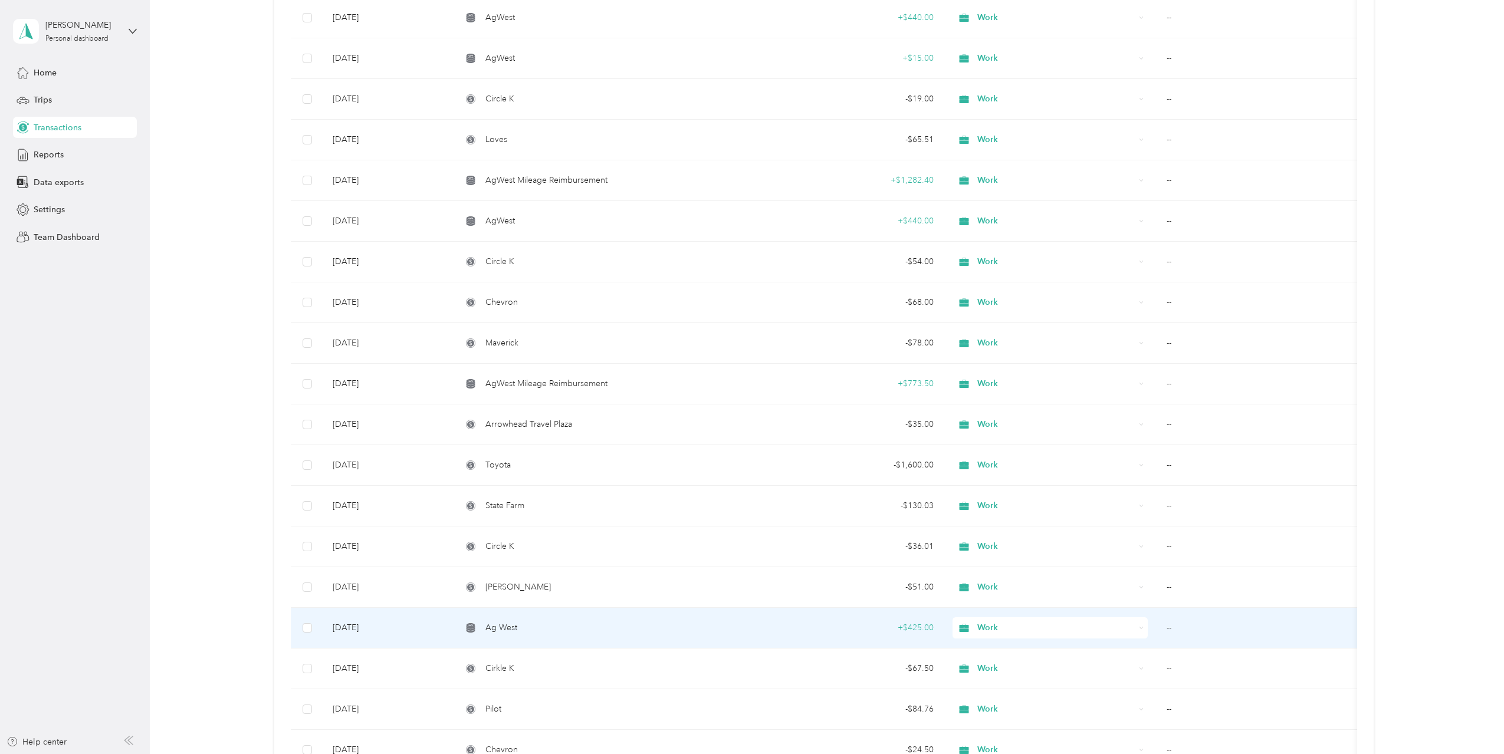
click at [568, 637] on td "Ag West" at bounding box center [605, 628] width 307 height 41
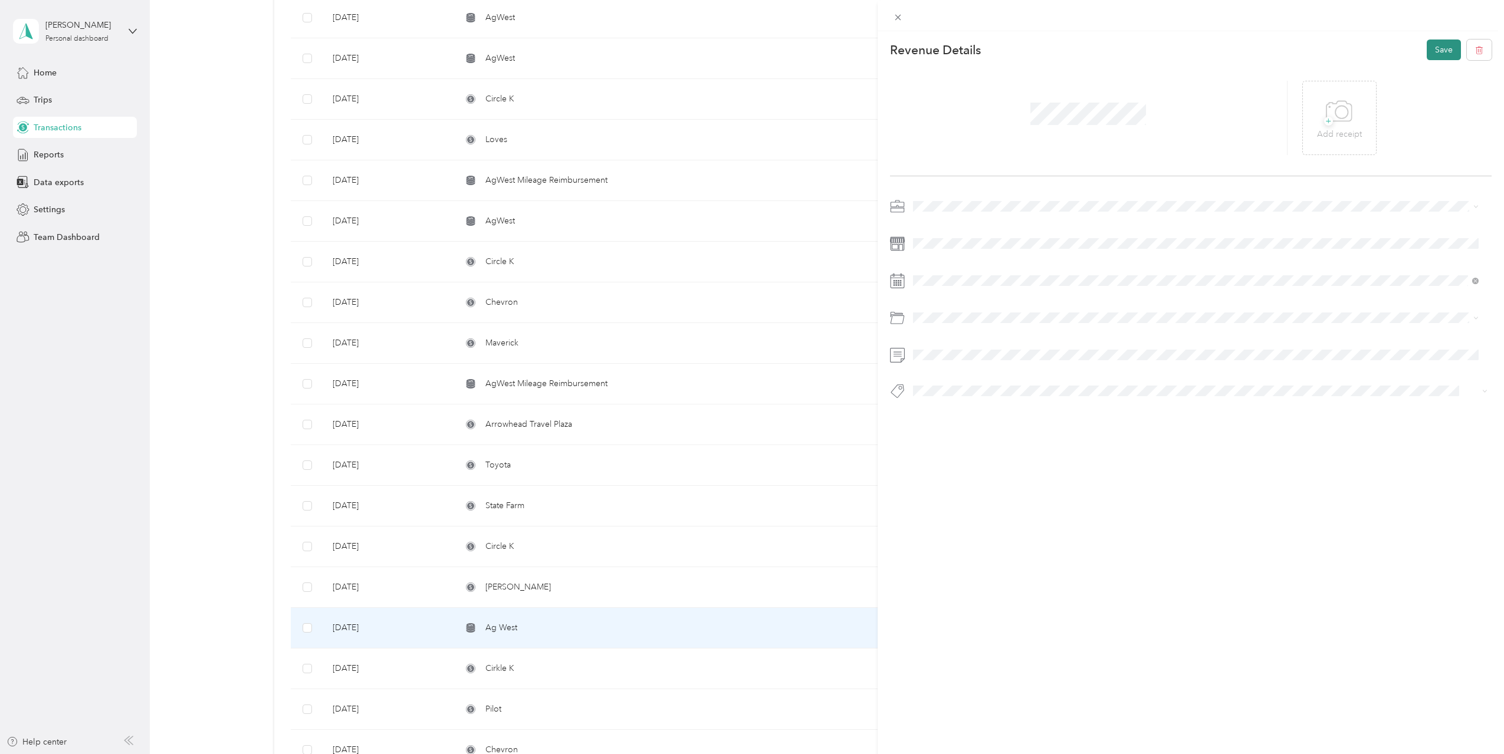
click at [1442, 54] on button "Save" at bounding box center [1443, 50] width 34 height 21
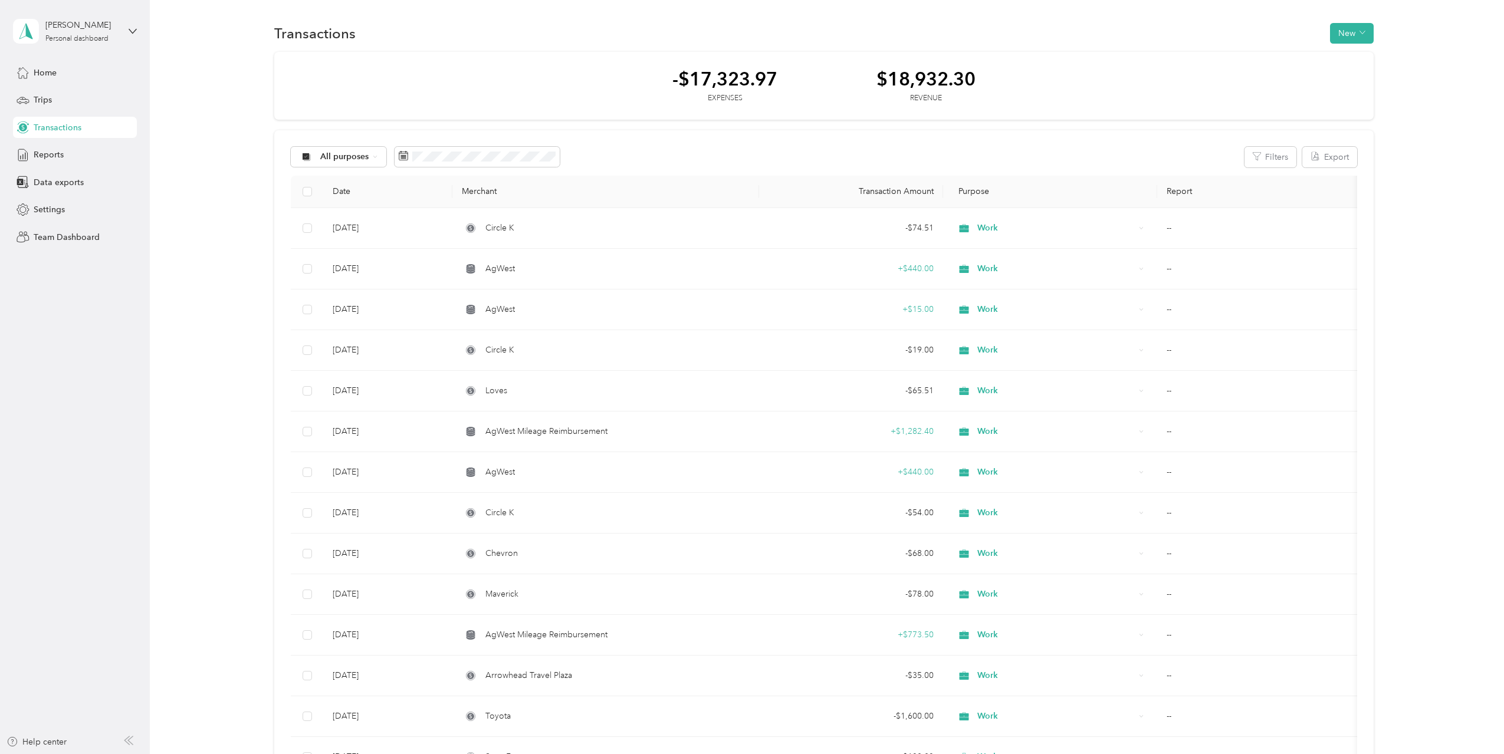
click at [1341, 24] on button "New" at bounding box center [1352, 33] width 44 height 21
click at [1338, 52] on span "Expense" at bounding box center [1346, 56] width 32 height 12
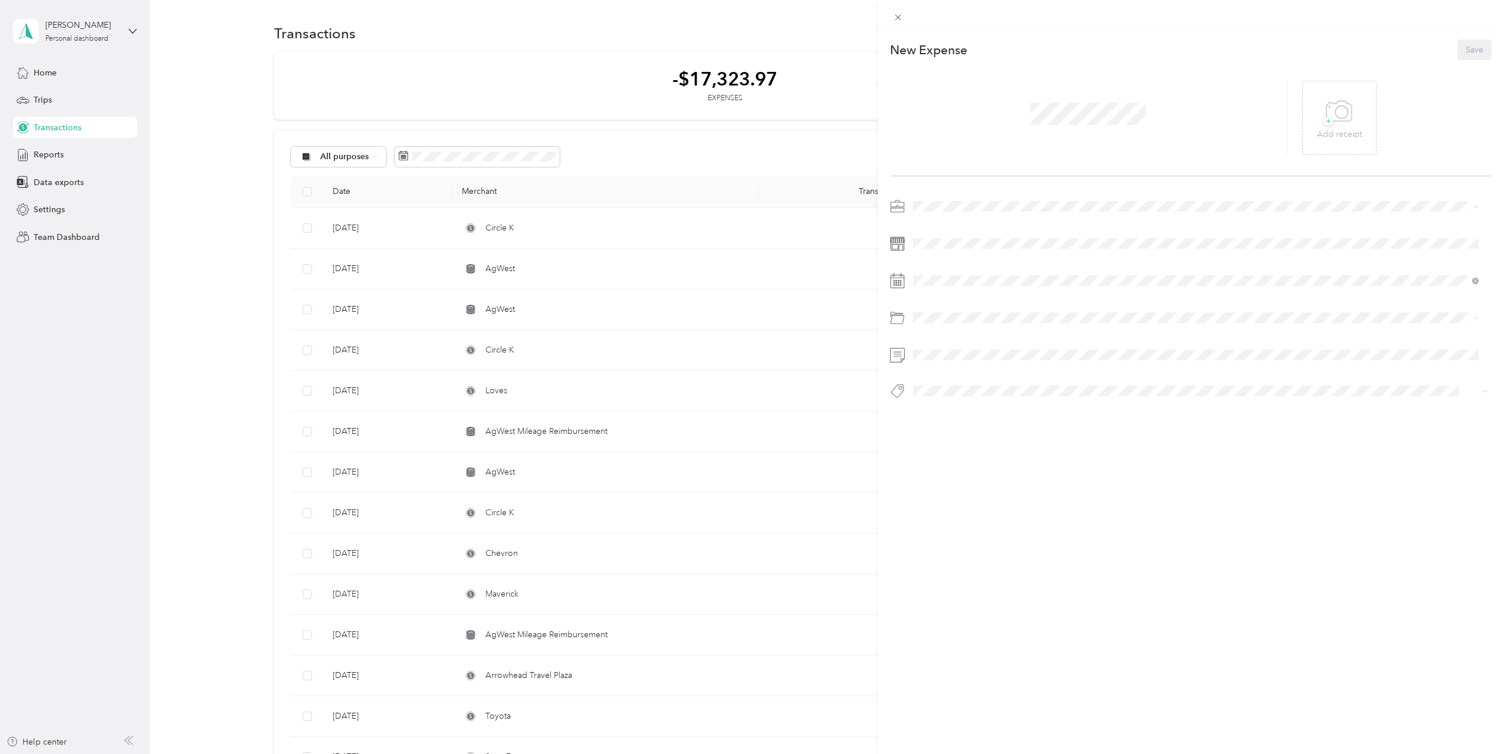
click at [932, 228] on span "Work" at bounding box center [927, 227] width 20 height 10
click at [985, 407] on div "10" at bounding box center [982, 407] width 15 height 15
click at [967, 410] on span "Car Lease Payments" at bounding box center [954, 407] width 74 height 10
click at [1055, 101] on span at bounding box center [1088, 113] width 124 height 31
click at [1473, 50] on button "Save" at bounding box center [1474, 50] width 34 height 21
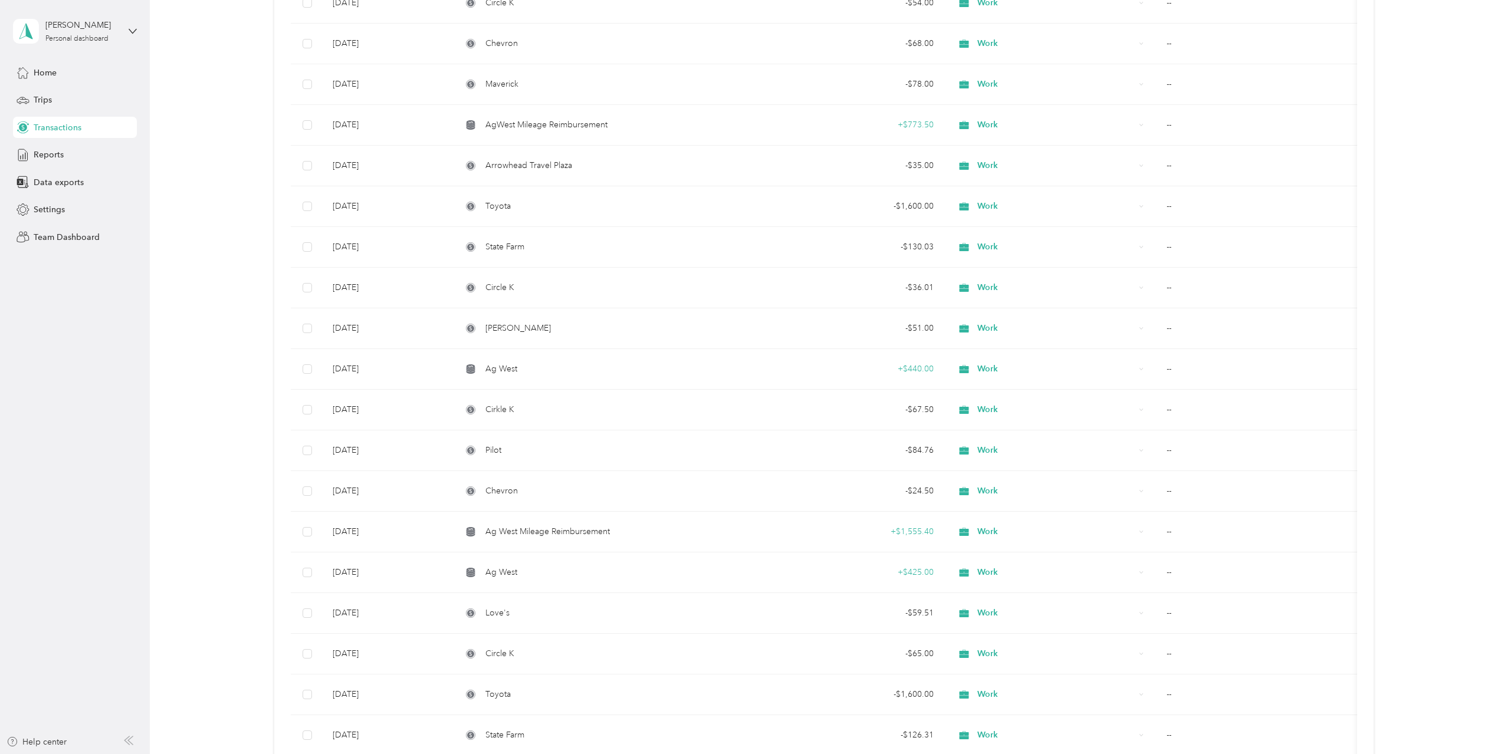
scroll to position [522, 0]
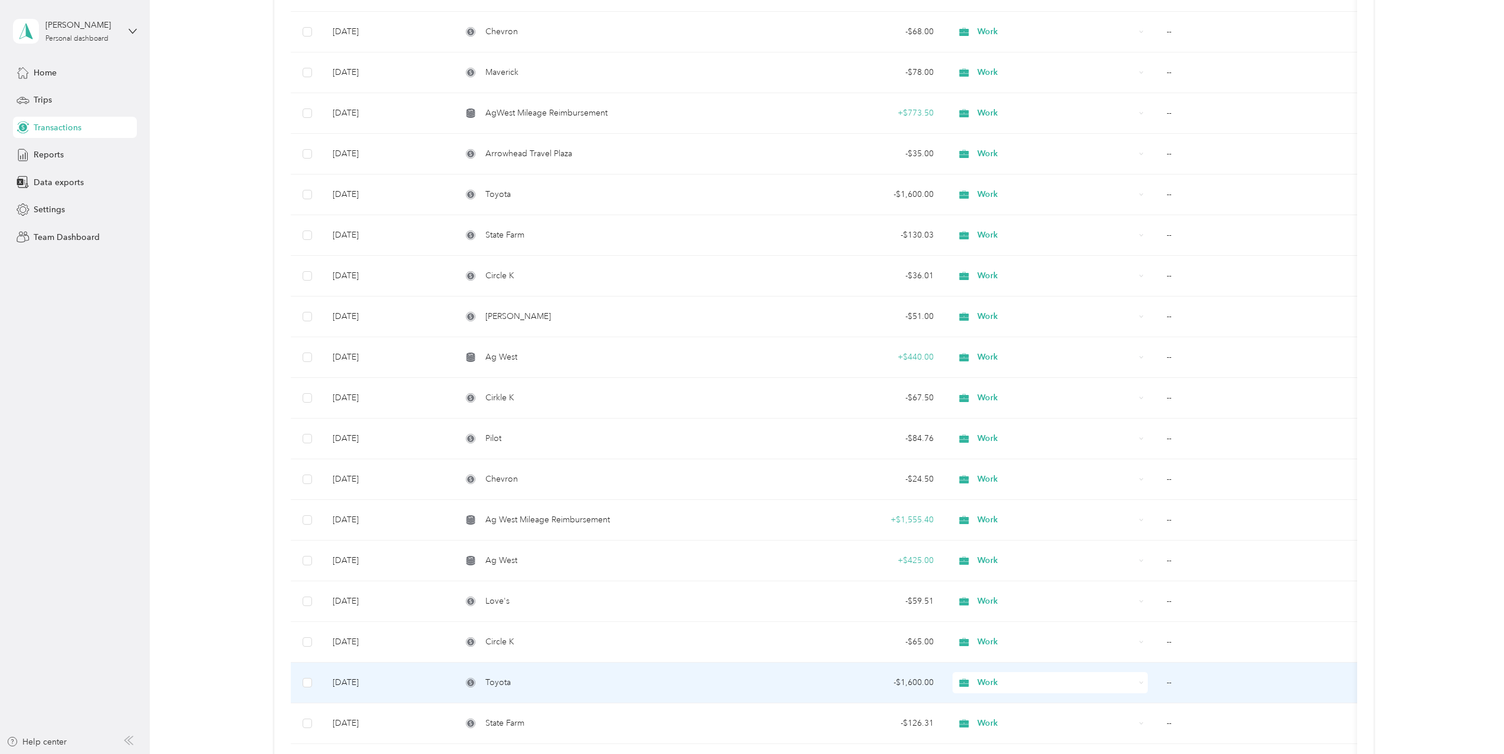
click at [802, 694] on td "- $1,600.00" at bounding box center [851, 683] width 184 height 41
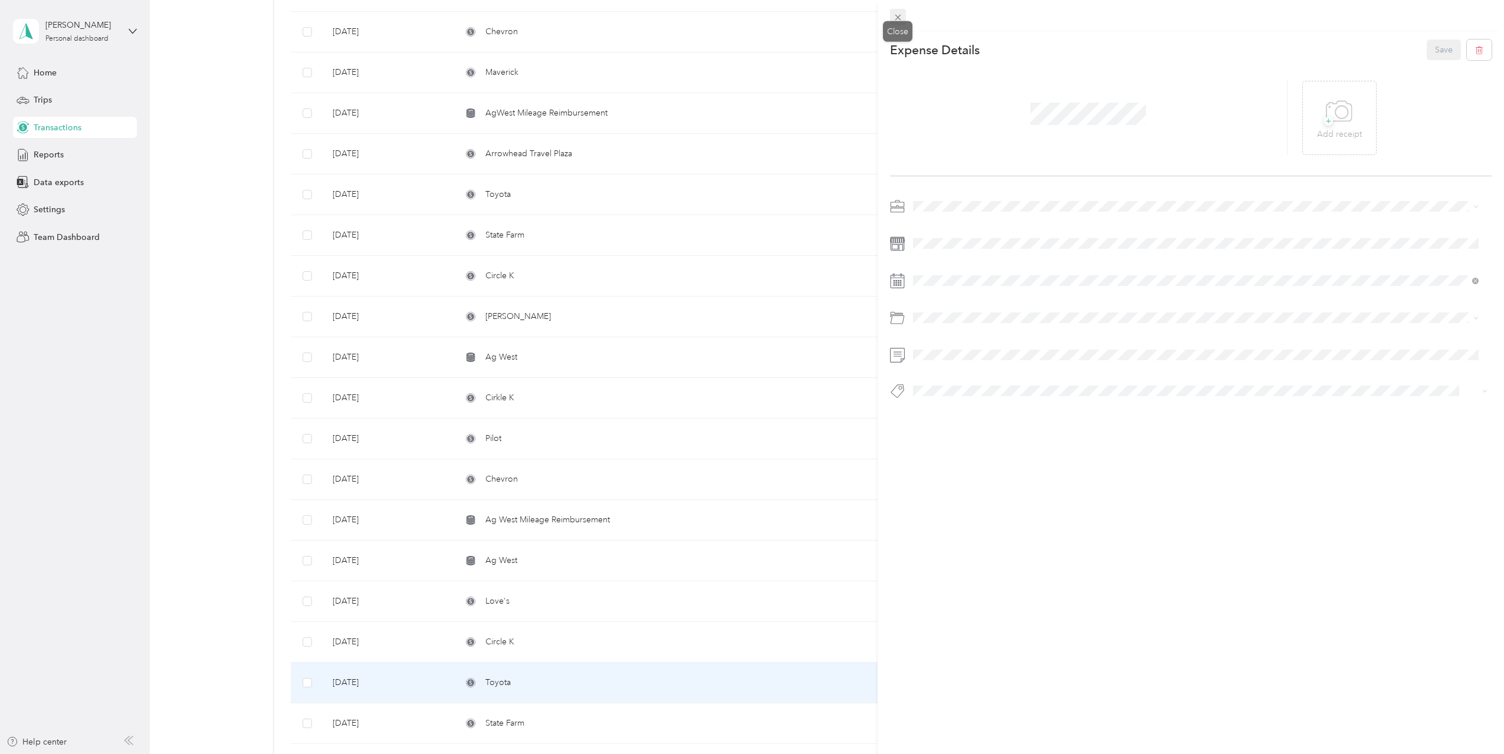
click at [901, 19] on icon at bounding box center [898, 17] width 10 height 10
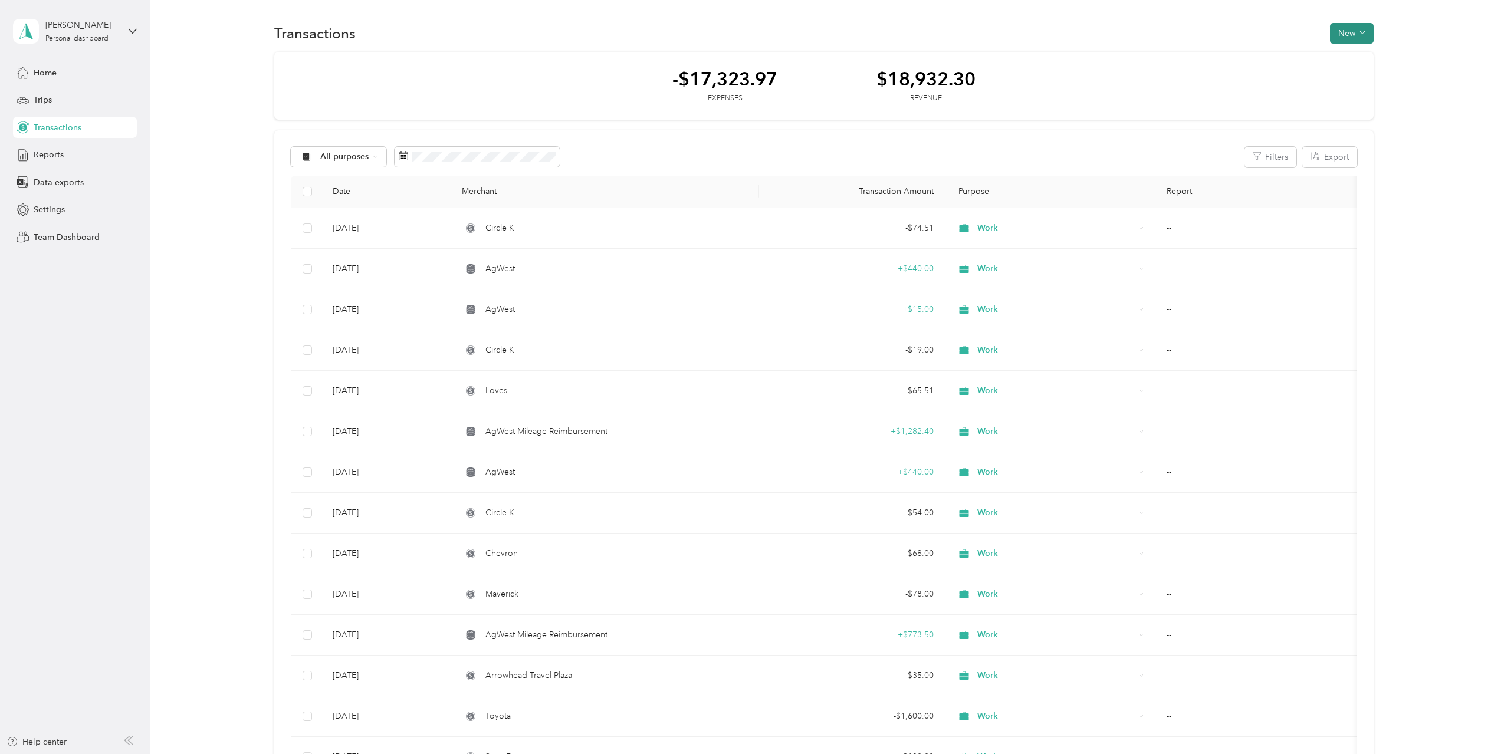
click at [1351, 41] on button "New" at bounding box center [1352, 33] width 44 height 21
click at [1353, 53] on span "Expense" at bounding box center [1346, 56] width 32 height 12
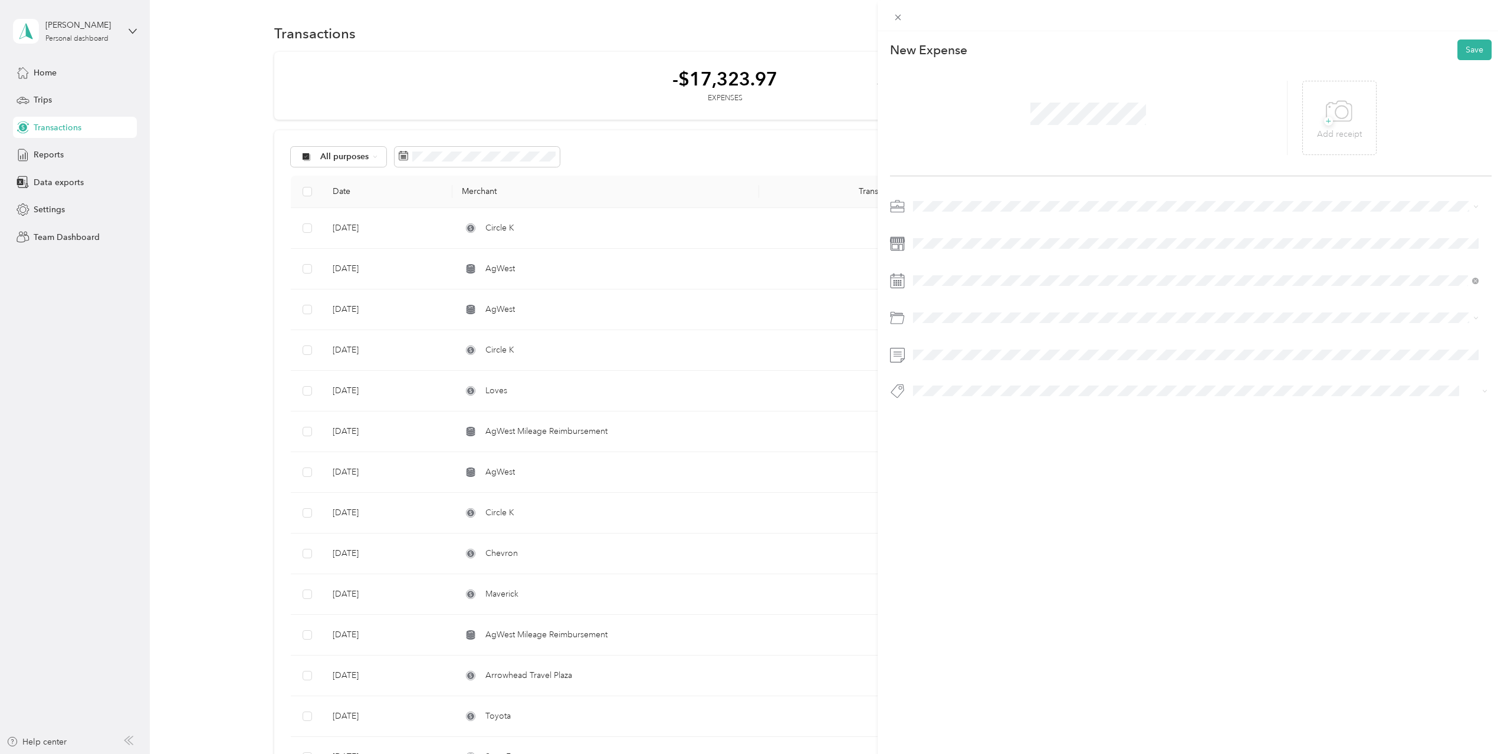
click at [935, 229] on div "Work" at bounding box center [1196, 227] width 558 height 12
click at [1000, 443] on div "25" at bounding box center [997, 444] width 15 height 15
click at [997, 402] on div "Car Lease Payments" at bounding box center [1196, 406] width 558 height 12
click at [1476, 48] on button "Save" at bounding box center [1474, 50] width 34 height 21
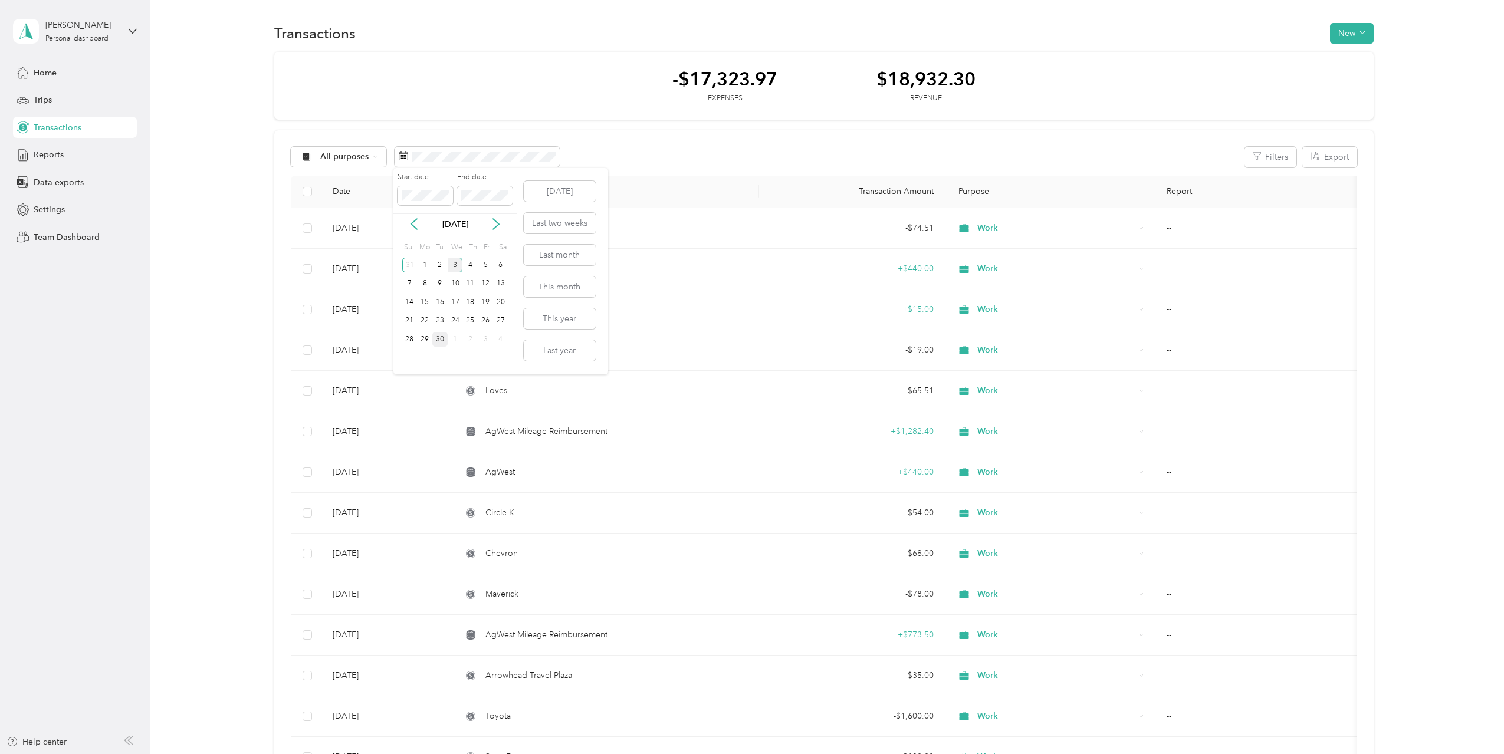
click at [439, 337] on div "30" at bounding box center [439, 339] width 15 height 15
click at [437, 340] on div "30" at bounding box center [439, 339] width 15 height 15
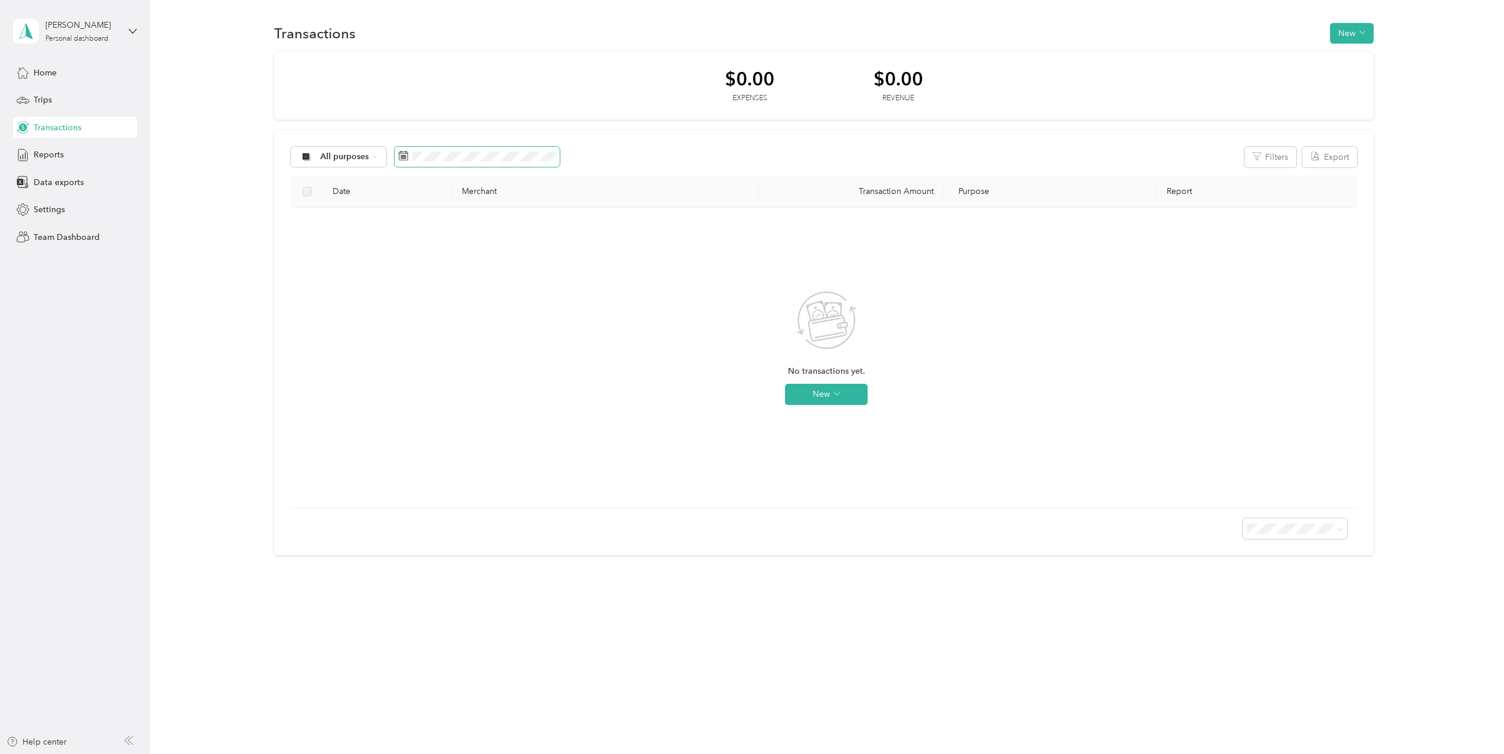
click at [430, 163] on span at bounding box center [476, 157] width 165 height 20
click at [423, 267] on div "1" at bounding box center [425, 265] width 15 height 15
click at [440, 341] on div "30" at bounding box center [440, 339] width 15 height 15
